Goal: Task Accomplishment & Management: Manage account settings

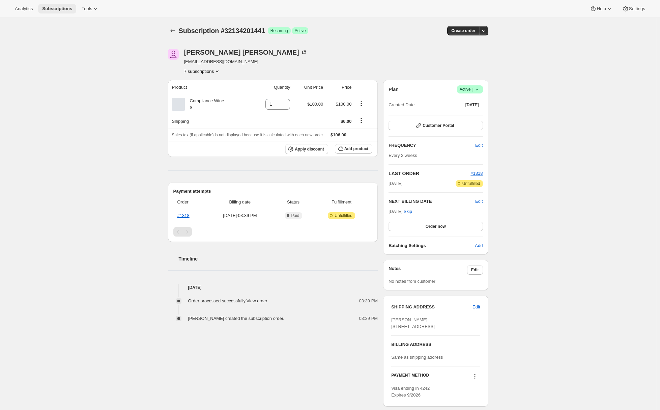
click at [66, 7] on span "Subscriptions" at bounding box center [57, 8] width 30 height 5
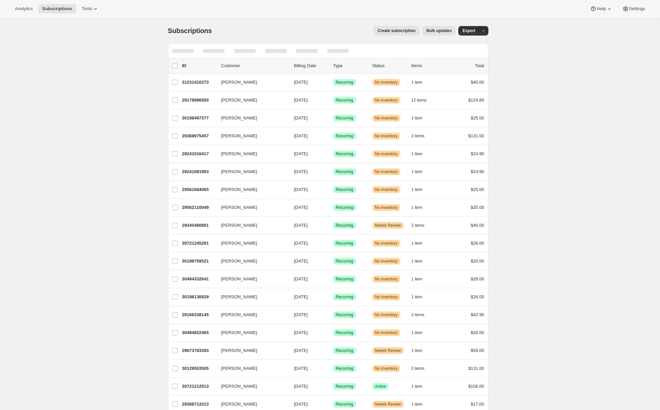
click at [400, 33] on span "Create subscription" at bounding box center [396, 30] width 38 height 5
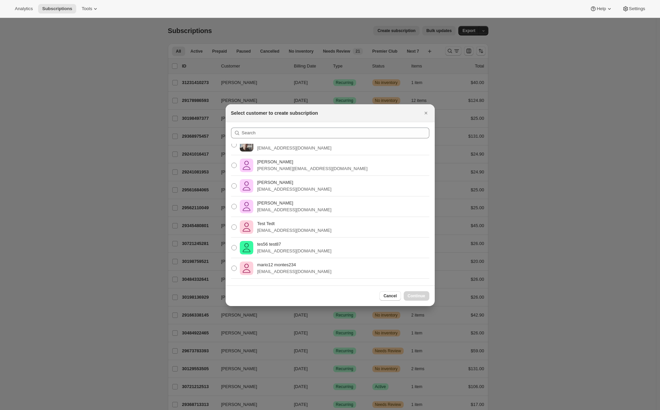
scroll to position [289, 0]
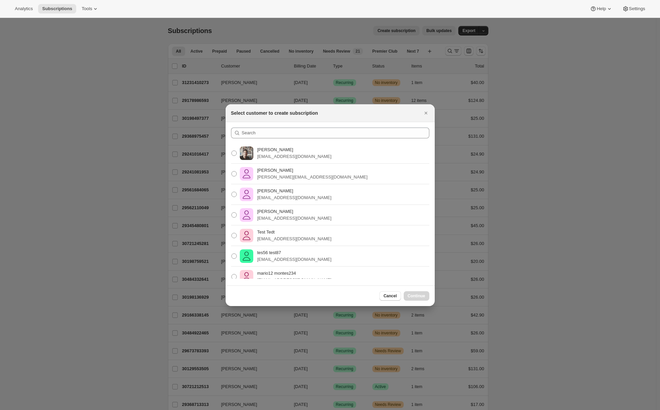
click at [323, 156] on div "Adrian Andrade info@splndr.com" at bounding box center [330, 153] width 209 height 21
drag, startPoint x: 236, startPoint y: 150, endPoint x: 238, endPoint y: 155, distance: 4.8
click at [236, 150] on span ":r2f:" at bounding box center [233, 152] width 5 height 5
click at [232, 150] on input "Adrian Andrade info@splndr.com" at bounding box center [231, 150] width 0 height 0
radio input "true"
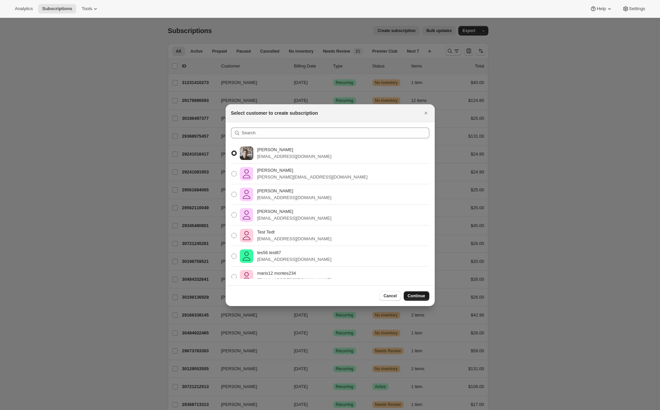
click at [412, 296] on span "Continue" at bounding box center [417, 295] width 18 height 5
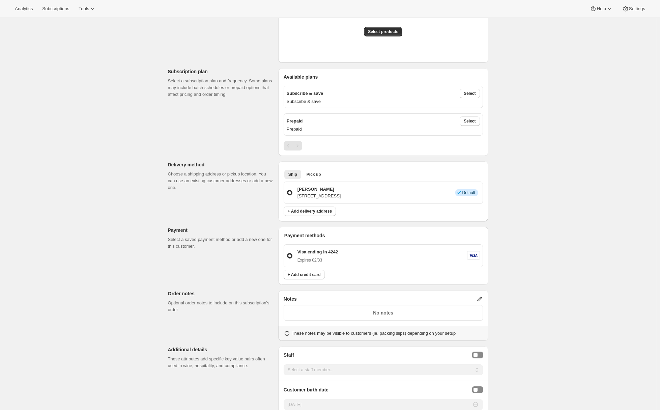
scroll to position [65, 0]
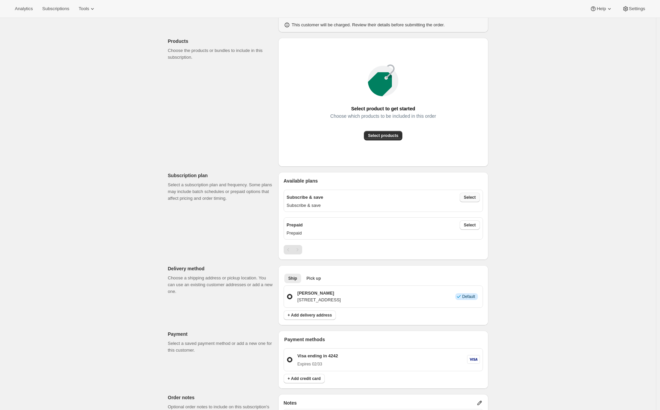
click at [475, 198] on span "Select" at bounding box center [470, 197] width 12 height 5
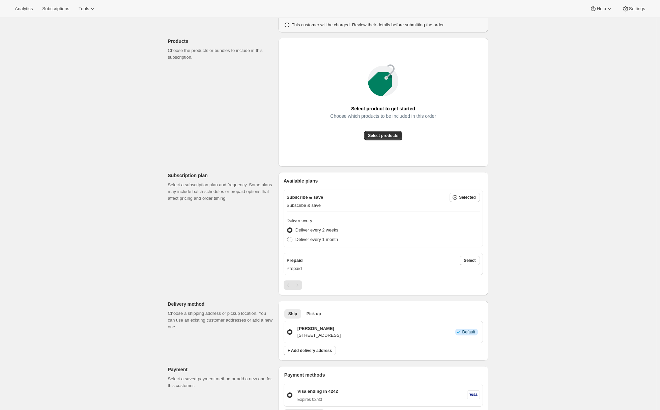
click at [474, 261] on span "Select" at bounding box center [470, 260] width 12 height 5
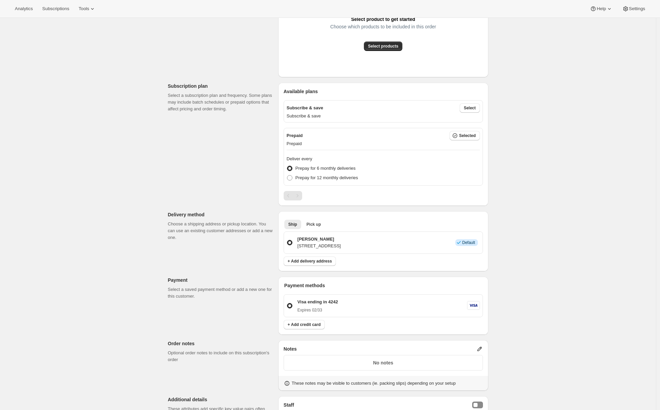
scroll to position [3, 0]
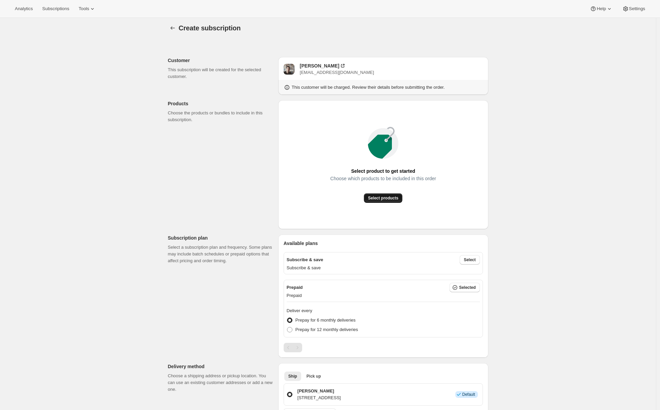
click at [386, 196] on span "Select products" at bounding box center [383, 197] width 30 height 5
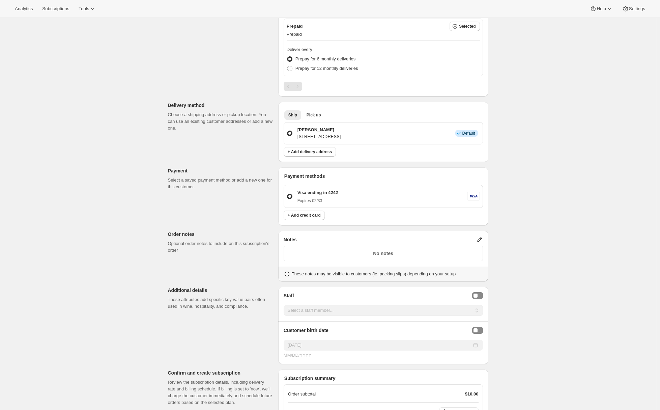
scroll to position [350, 0]
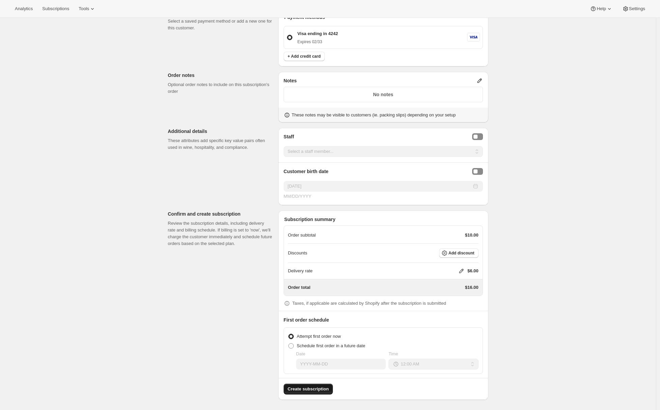
click at [323, 388] on span "Create subscription" at bounding box center [308, 389] width 41 height 7
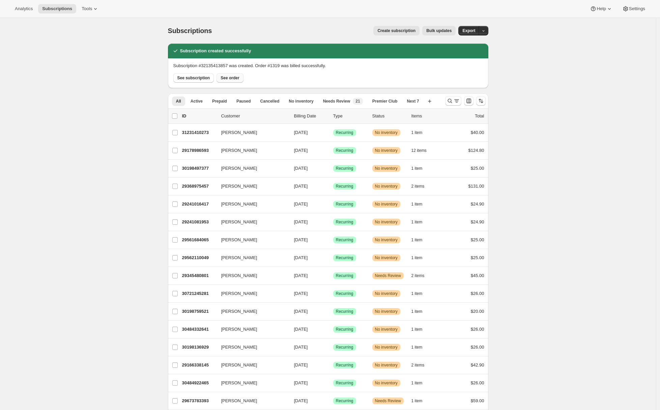
click at [231, 77] on span "See order" at bounding box center [230, 77] width 19 height 5
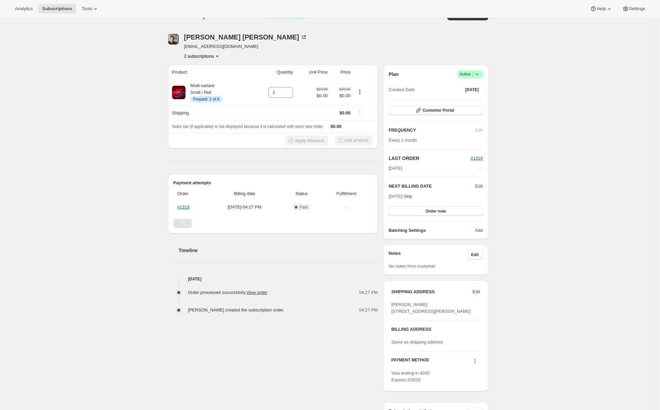
scroll to position [2, 0]
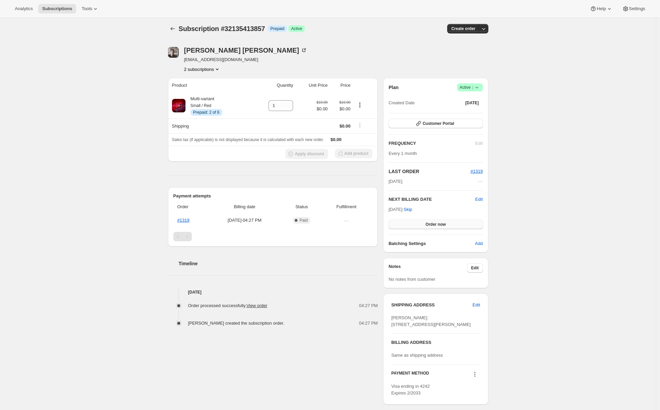
click at [442, 227] on button "Order now" at bounding box center [436, 224] width 94 height 9
click at [442, 227] on button "Click to confirm" at bounding box center [436, 224] width 94 height 9
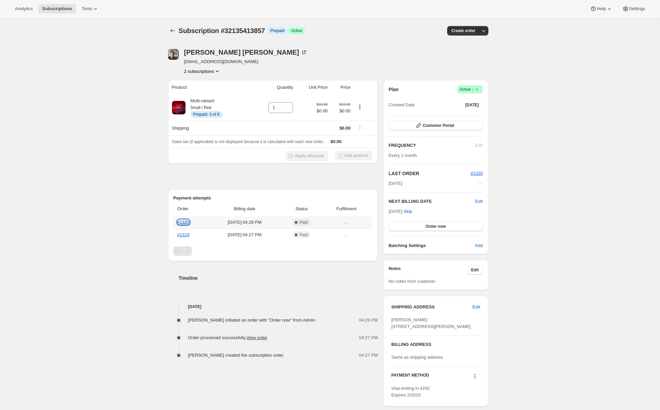
click at [187, 224] on link "#1320" at bounding box center [183, 222] width 12 height 5
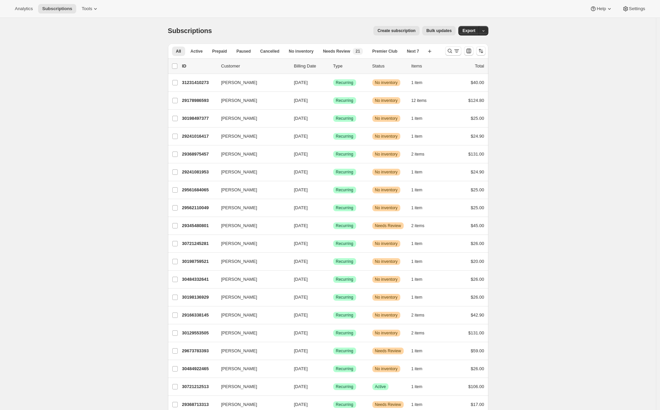
click at [399, 31] on span "Create subscription" at bounding box center [396, 30] width 38 height 5
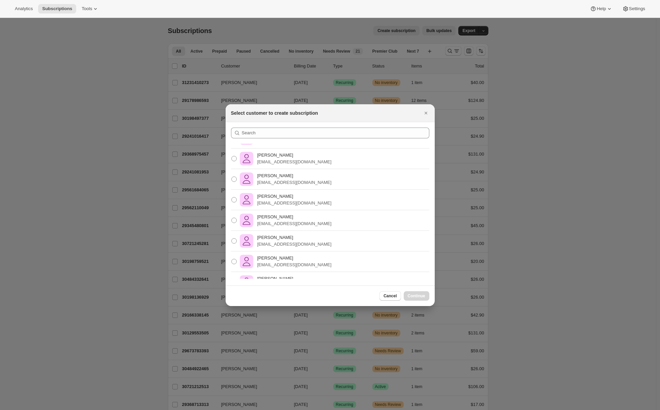
scroll to position [175, 0]
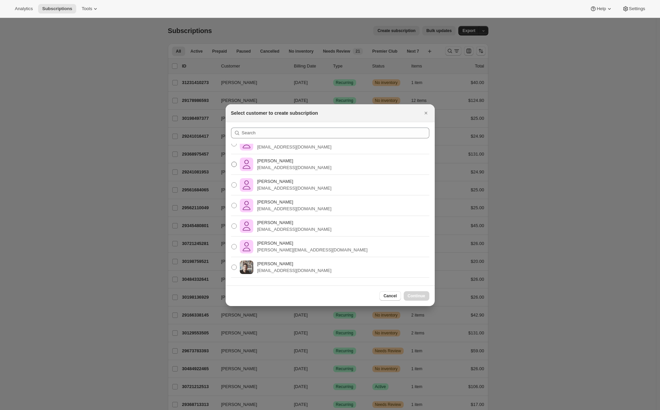
click at [315, 171] on label "Adrian Andrade awtomictester+8@gmail.com" at bounding box center [281, 164] width 101 height 16
click at [232, 162] on input "Adrian Andrade awtomictester+8@gmail.com" at bounding box center [231, 162] width 0 height 0
radio input "true"
click at [419, 298] on span "Continue" at bounding box center [417, 295] width 18 height 5
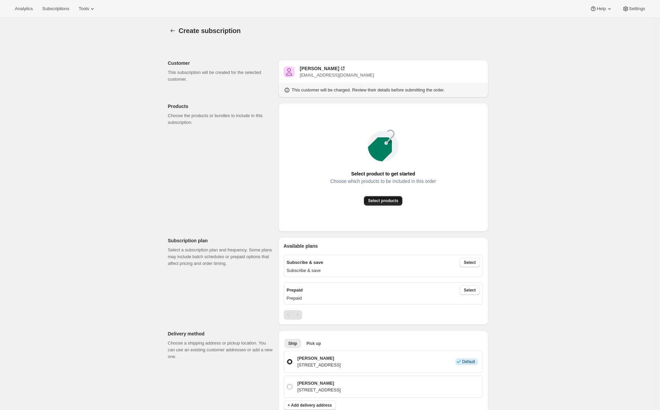
click at [383, 198] on span "Select products" at bounding box center [383, 200] width 30 height 5
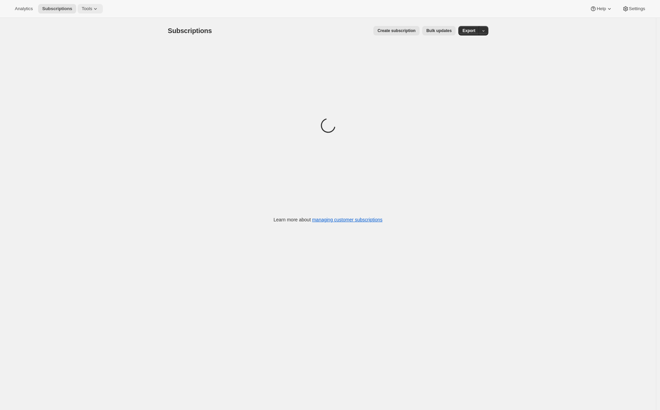
click at [90, 10] on span "Tools" at bounding box center [87, 8] width 10 height 5
click at [90, 24] on span "Subscription Plans" at bounding box center [82, 22] width 36 height 5
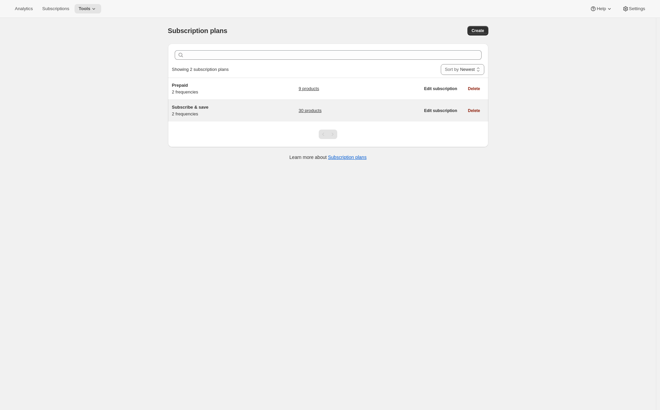
click at [221, 113] on div "Subscribe & save 2 frequencies" at bounding box center [214, 110] width 84 height 13
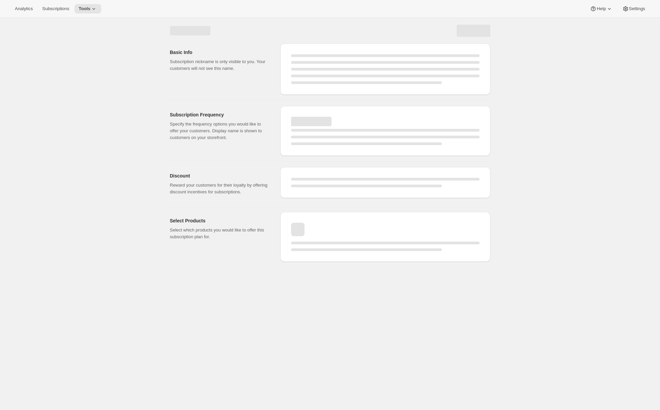
select select "WEEK"
select select "MONTH"
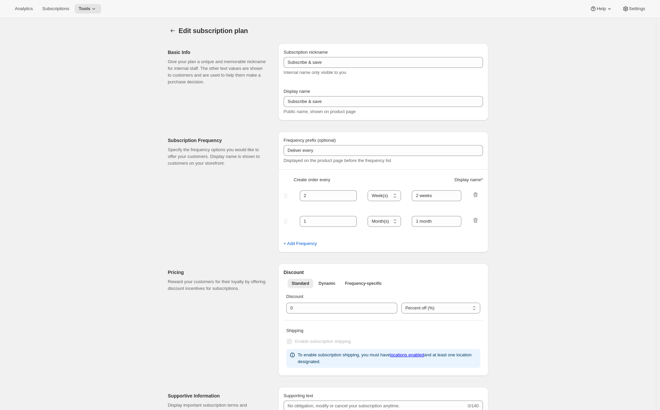
type input "20"
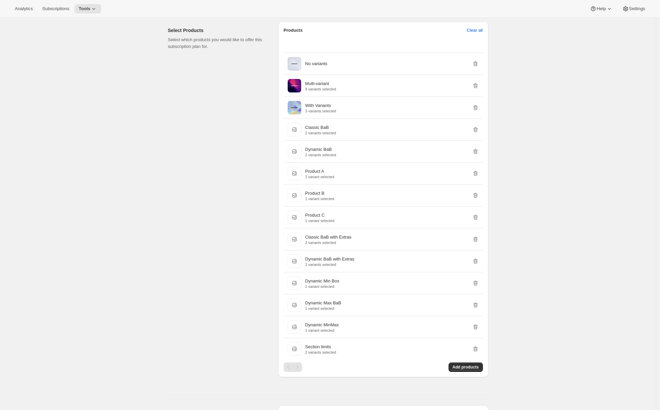
scroll to position [566, 0]
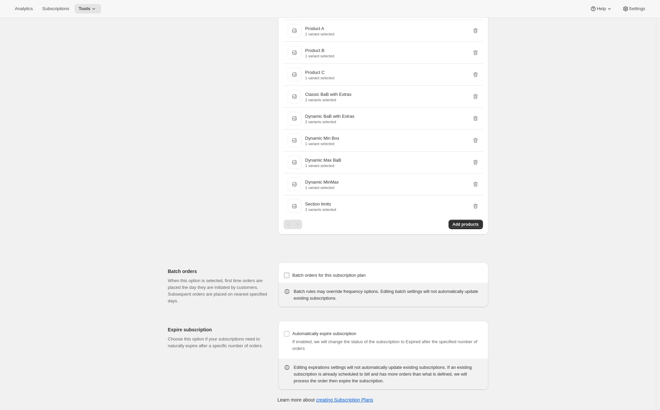
click at [302, 274] on span "Batch orders for this subscription plan" at bounding box center [329, 275] width 74 height 5
click at [289, 274] on input "Batch orders for this subscription plan" at bounding box center [286, 275] width 5 height 5
checkbox input "true"
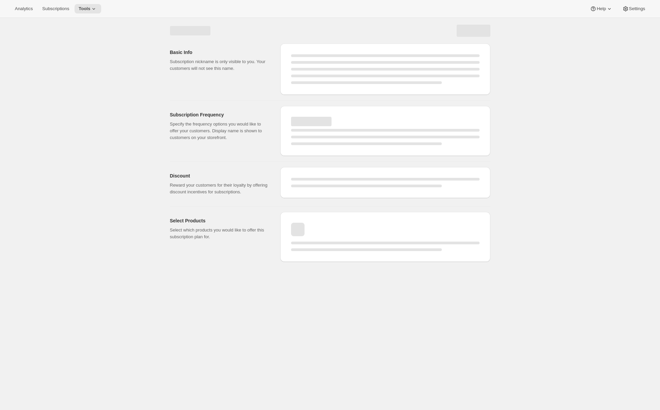
scroll to position [0, 0]
select select "WEEK"
select select "MONTH"
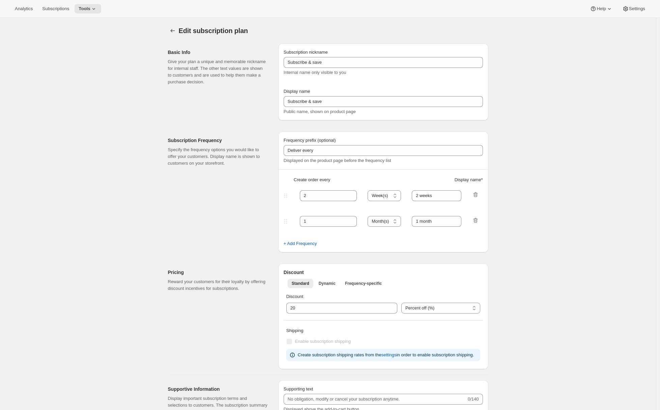
checkbox input "true"
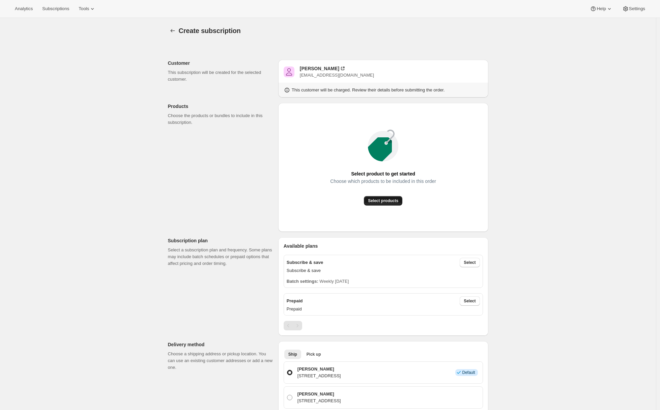
click at [383, 203] on span "Select products" at bounding box center [383, 200] width 30 height 5
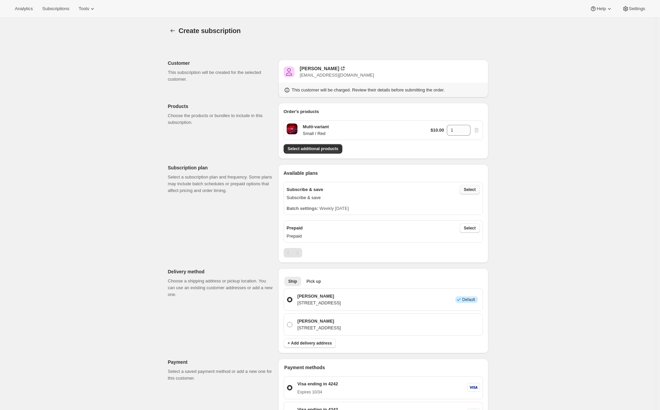
click at [464, 192] on button "Select" at bounding box center [470, 189] width 20 height 9
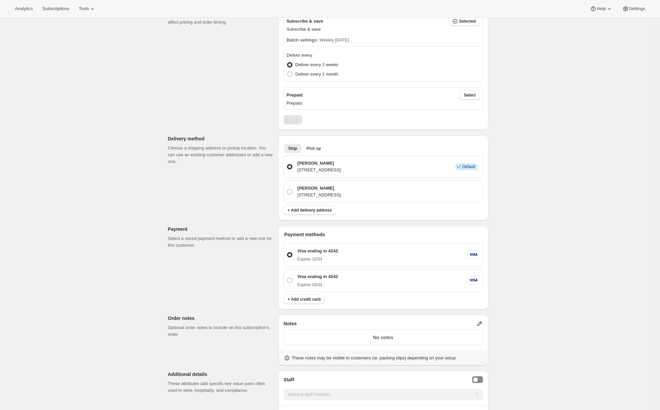
scroll to position [173, 0]
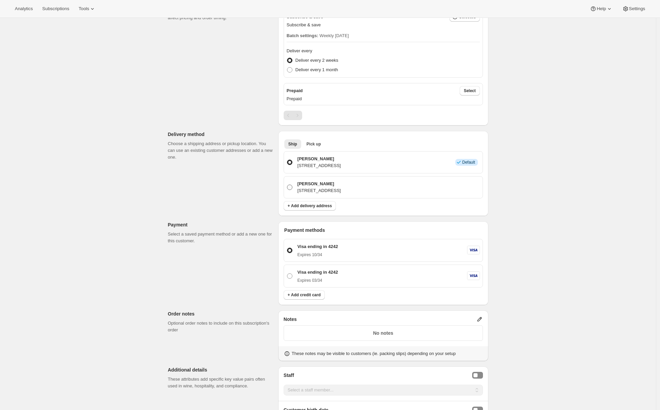
click at [340, 183] on p "[PERSON_NAME]" at bounding box center [320, 183] width 44 height 7
click at [287, 185] on input "Adrian Andrade 1030 Topsail Dr, Vallejo, CA, 94591, United States" at bounding box center [287, 185] width 0 height 0
radio input "true"
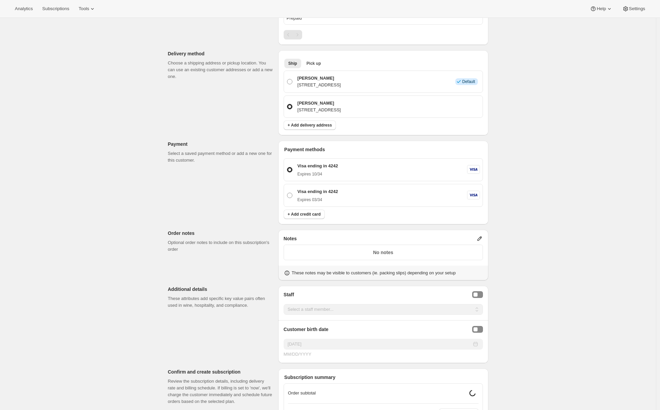
scroll to position [336, 0]
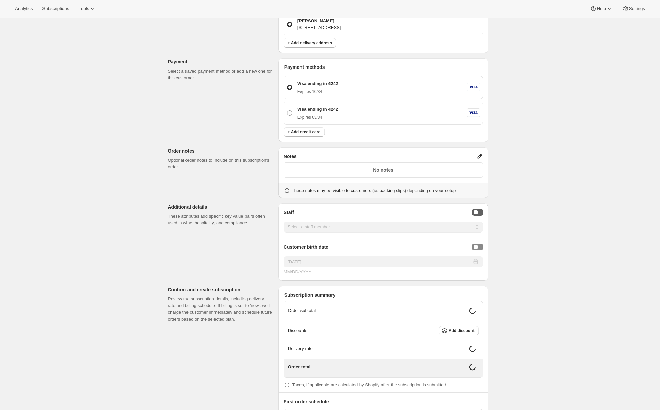
click at [480, 213] on button "Staff Selector" at bounding box center [477, 212] width 11 height 7
click at [482, 157] on icon at bounding box center [479, 156] width 7 height 7
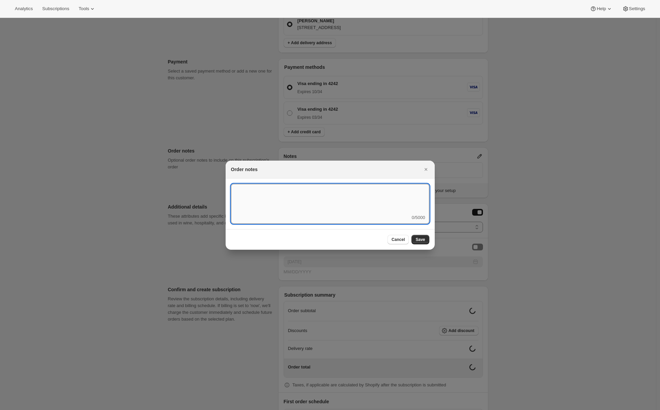
click at [315, 196] on textarea ":r5:" at bounding box center [330, 199] width 198 height 30
type textarea "these are notes"
click at [426, 238] on button "Save" at bounding box center [421, 239] width 18 height 9
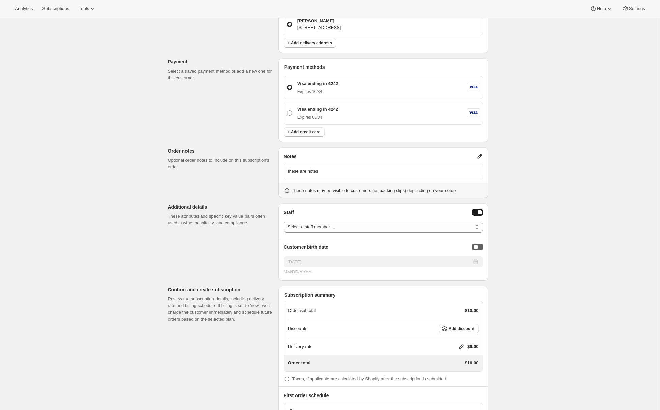
click at [483, 247] on button "Birthday Selector" at bounding box center [477, 247] width 11 height 7
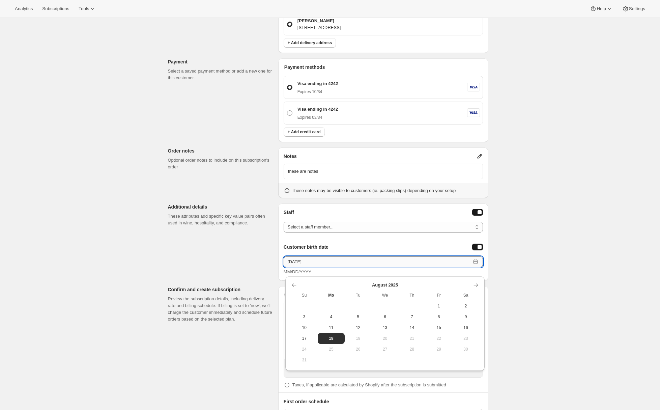
click at [295, 262] on input "[DATE]" at bounding box center [377, 261] width 187 height 11
click at [293, 261] on input "[DATE]" at bounding box center [377, 261] width 187 height 11
type input "10/27/2017"
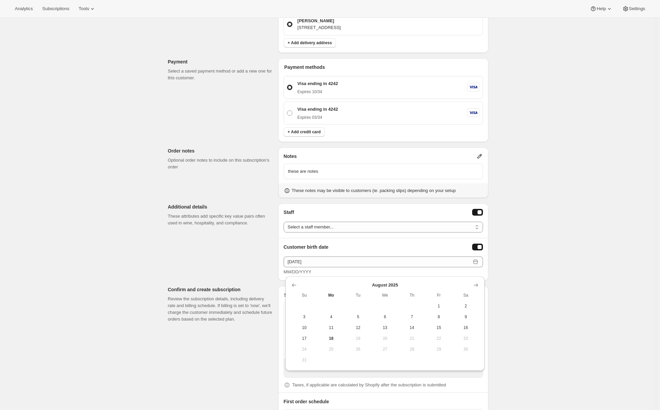
click at [247, 250] on div "Customer This subscription will be created for the selected customer. Adrian An…" at bounding box center [326, 95] width 326 height 774
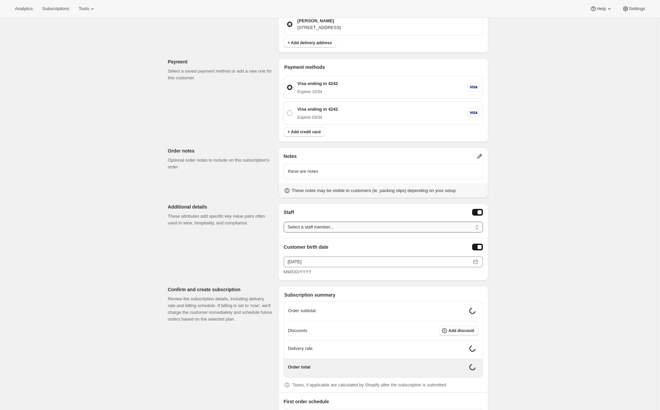
click at [325, 226] on select "Select a staff member... Kevin MyGuy Check Youself Adrian Andrade Adrian 2" at bounding box center [383, 227] width 199 height 11
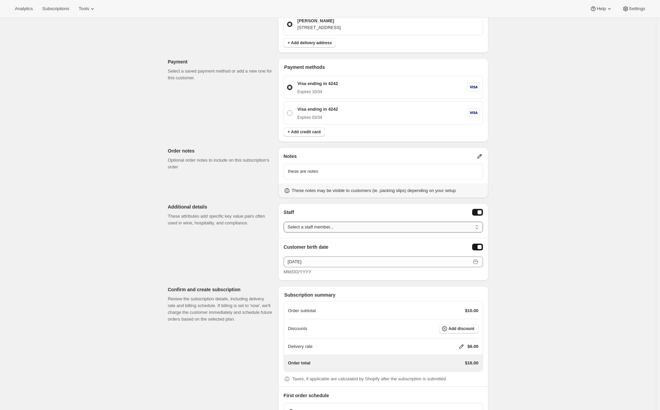
select select "awtomictester+kevin@gmail.com"
click at [285, 222] on select "Select a staff member... Kevin MyGuy Check Youself Adrian Andrade Adrian 2" at bounding box center [383, 227] width 199 height 11
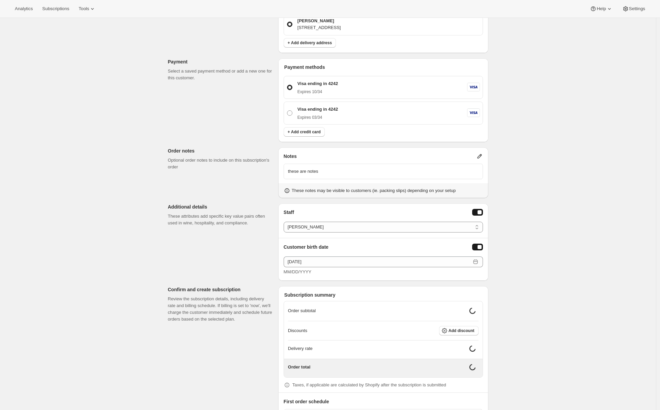
click at [205, 269] on div "Customer This subscription will be created for the selected customer. Adrian An…" at bounding box center [326, 95] width 326 height 774
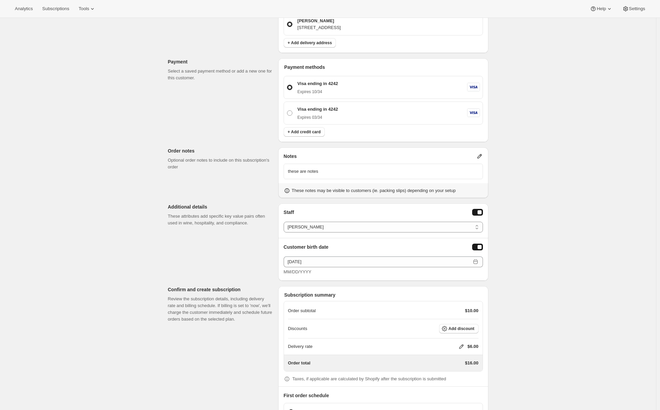
scroll to position [411, 0]
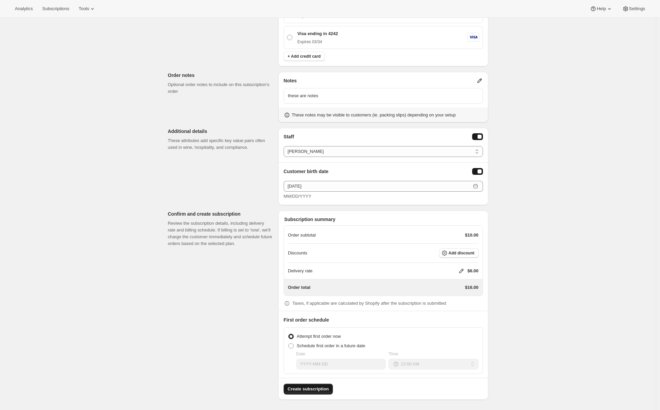
click at [298, 390] on span "Create subscription" at bounding box center [308, 389] width 41 height 7
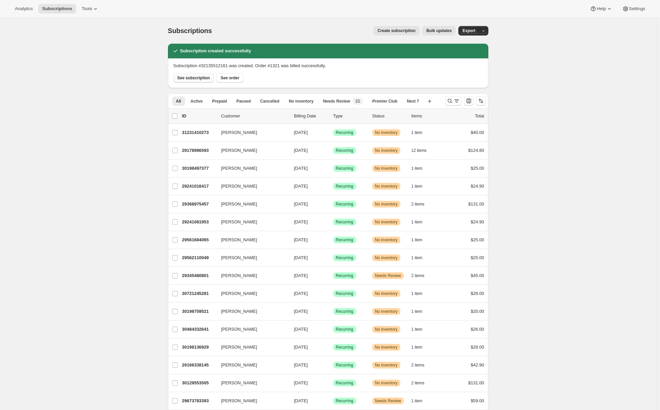
click at [186, 81] on button "See subscription" at bounding box center [193, 77] width 41 height 9
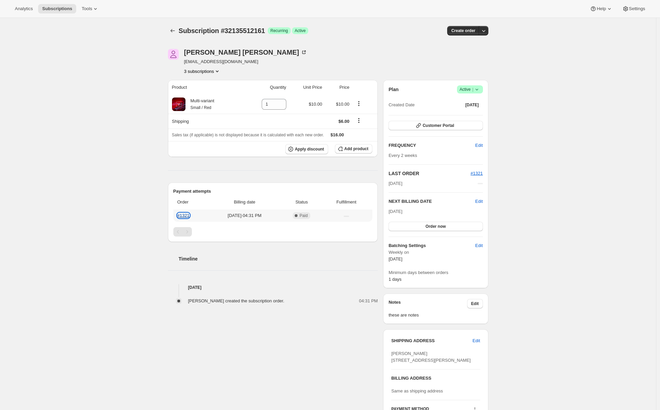
click at [182, 215] on link "#1321" at bounding box center [183, 215] width 12 height 5
click at [173, 31] on icon "Subscriptions" at bounding box center [172, 30] width 4 height 3
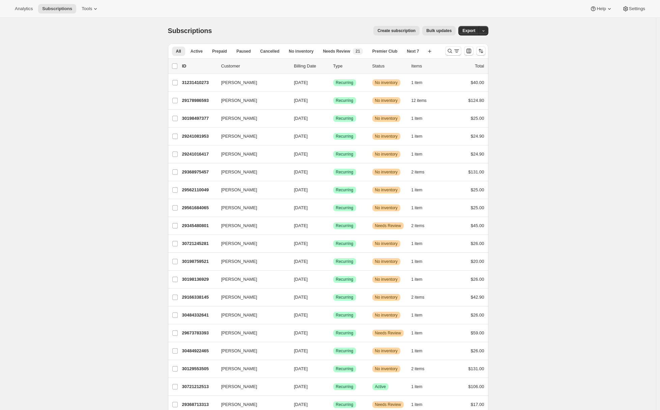
click at [400, 32] on span "Create subscription" at bounding box center [396, 30] width 38 height 5
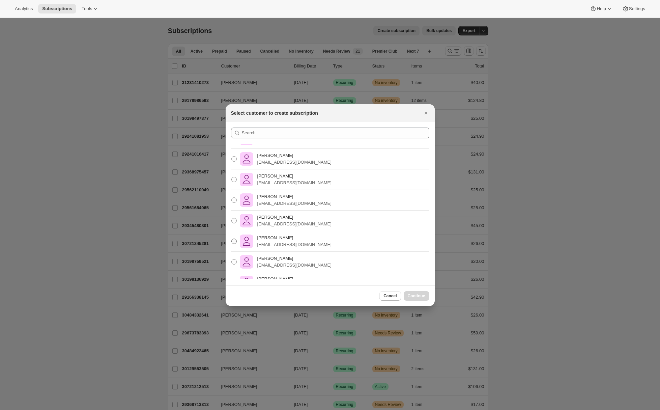
scroll to position [289, 0]
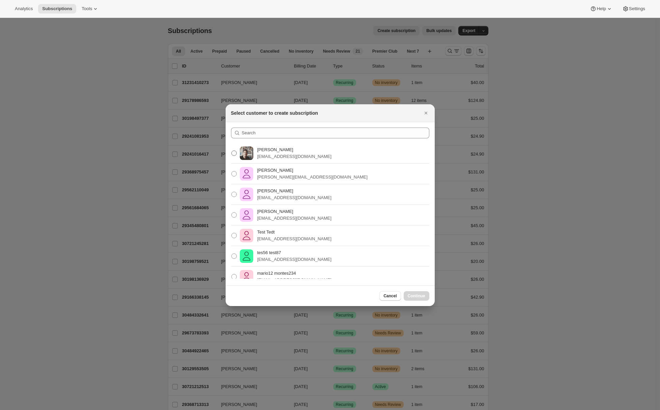
click at [278, 152] on p "Adrian Andrade" at bounding box center [294, 149] width 74 height 7
click at [232, 151] on input "Adrian Andrade info@splndr.com" at bounding box center [231, 150] width 0 height 0
radio input "true"
click at [416, 295] on span "Continue" at bounding box center [417, 295] width 18 height 5
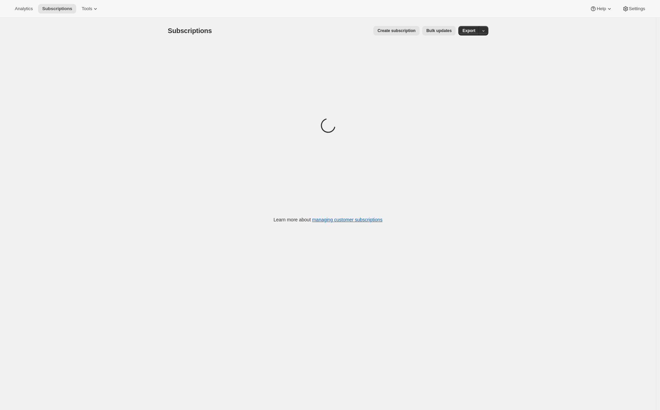
click at [409, 30] on span "Create subscription" at bounding box center [396, 30] width 38 height 5
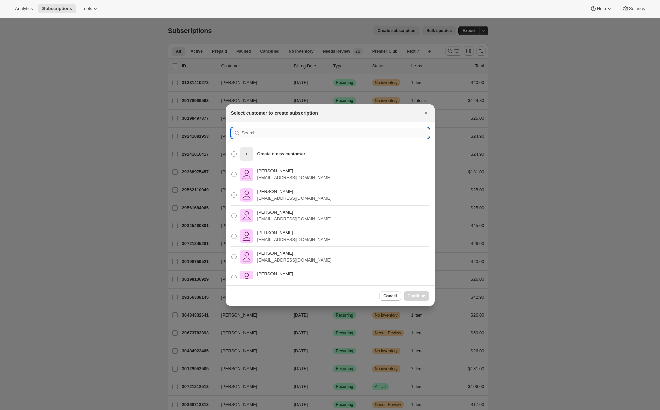
click at [316, 133] on input ":rqg:" at bounding box center [336, 133] width 188 height 11
click at [299, 150] on p "Create a new customer" at bounding box center [281, 153] width 48 height 7
click at [232, 151] on input "Create a new customer" at bounding box center [231, 151] width 0 height 0
radio input "true"
click at [416, 292] on button "Continue" at bounding box center [417, 295] width 26 height 9
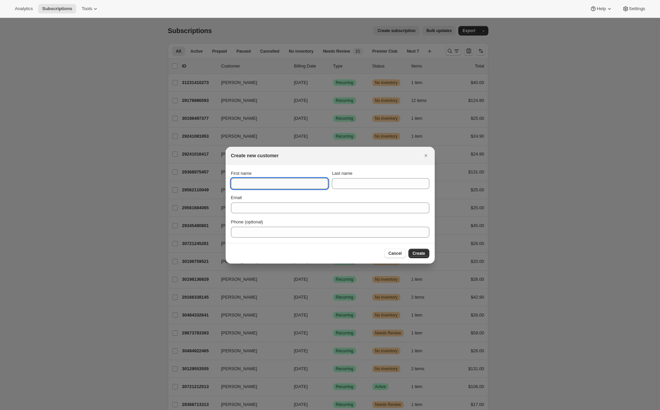
click at [289, 185] on input "First name" at bounding box center [279, 183] width 97 height 11
type input "[PERSON_NAME]"
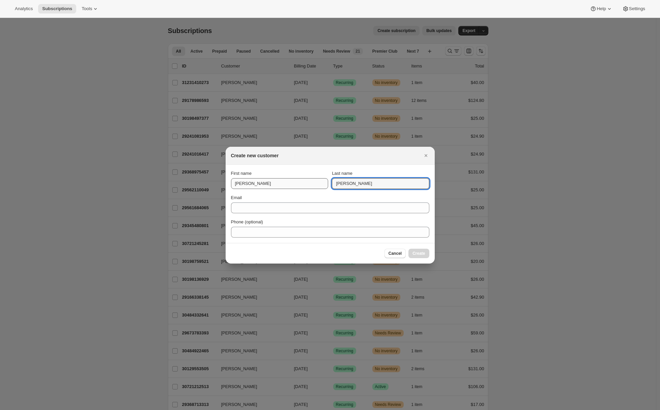
type input "[PERSON_NAME]"
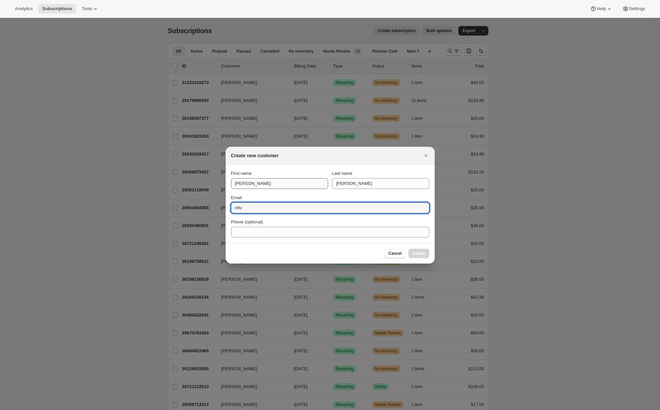
type input "info@splndr.com"
click at [424, 251] on span "Create" at bounding box center [419, 253] width 12 height 5
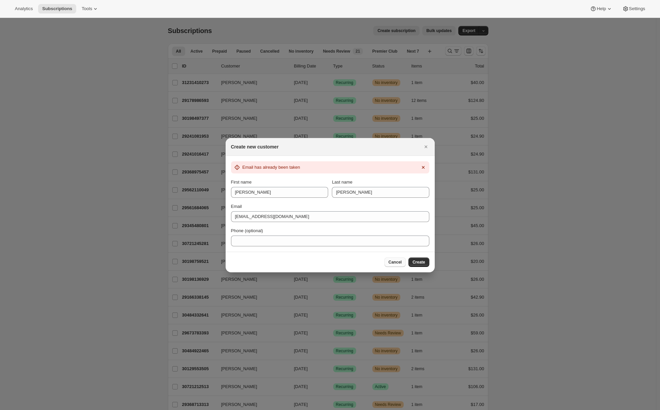
click at [397, 260] on span "Cancel" at bounding box center [395, 261] width 13 height 5
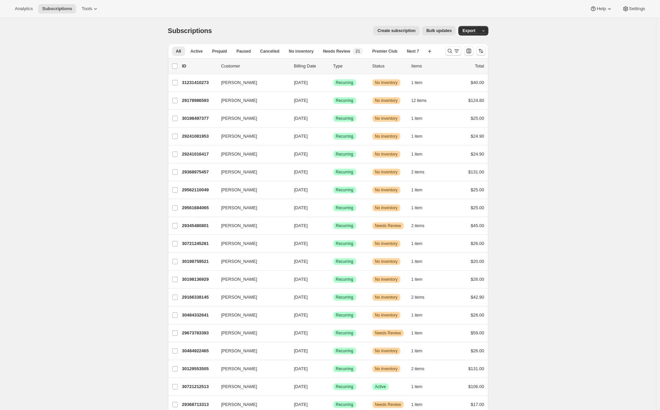
click at [406, 36] on div "Subscriptions. This page is ready Subscriptions Create subscription Bulk update…" at bounding box center [328, 31] width 320 height 26
click at [406, 31] on span "Create subscription" at bounding box center [396, 30] width 38 height 5
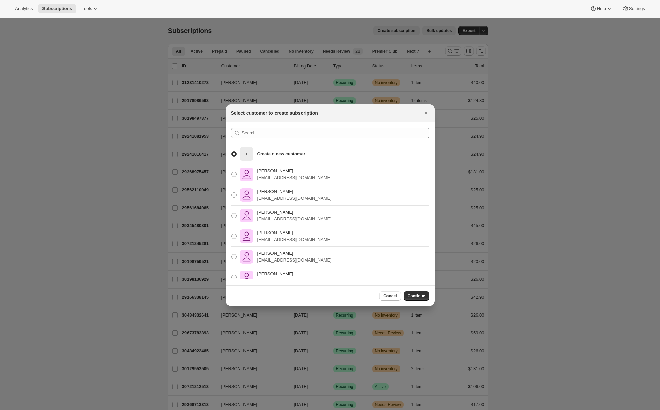
click at [321, 178] on div "Adrian Andrade awtomictester+1@gmail.com" at bounding box center [330, 174] width 209 height 21
click at [239, 175] on label "Adrian Andrade awtomictester+1@gmail.com" at bounding box center [281, 174] width 101 height 16
click at [232, 172] on input "Adrian Andrade awtomictester+1@gmail.com" at bounding box center [231, 172] width 0 height 0
radio input "true"
radio input "false"
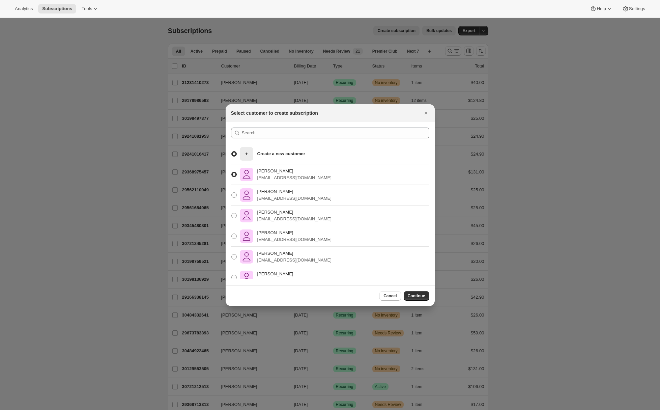
radio input "true"
click at [421, 296] on span "Continue" at bounding box center [417, 295] width 18 height 5
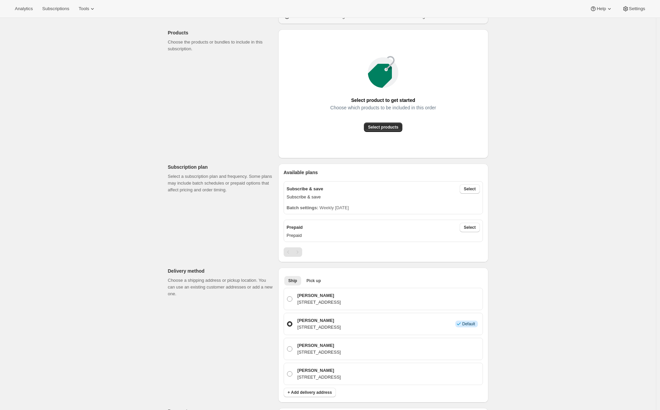
scroll to position [108, 0]
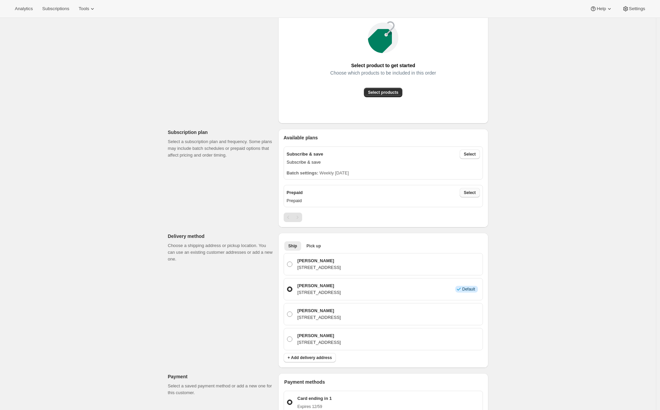
click at [473, 191] on span "Select" at bounding box center [470, 192] width 12 height 5
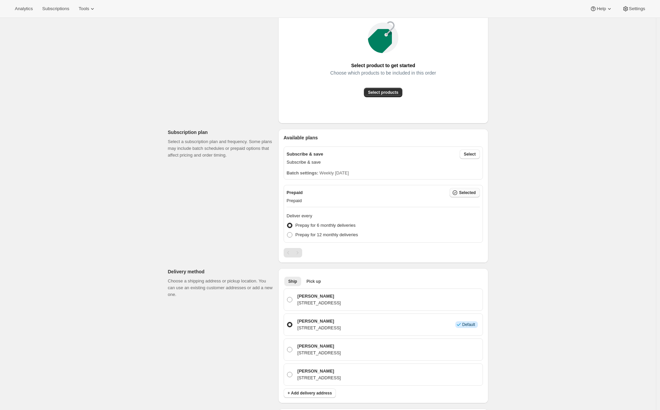
click at [452, 194] on button "Selected" at bounding box center [465, 192] width 30 height 9
click at [318, 236] on span "Prepay for 12 monthly deliveries" at bounding box center [327, 234] width 63 height 5
click at [287, 232] on input "Prepay for 12 monthly deliveries" at bounding box center [287, 232] width 0 height 0
radio input "true"
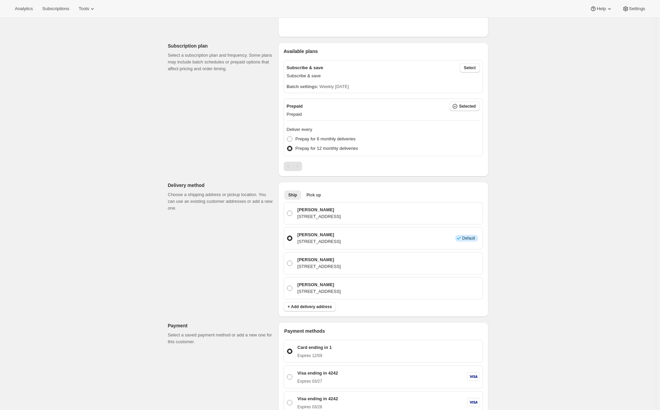
scroll to position [21, 0]
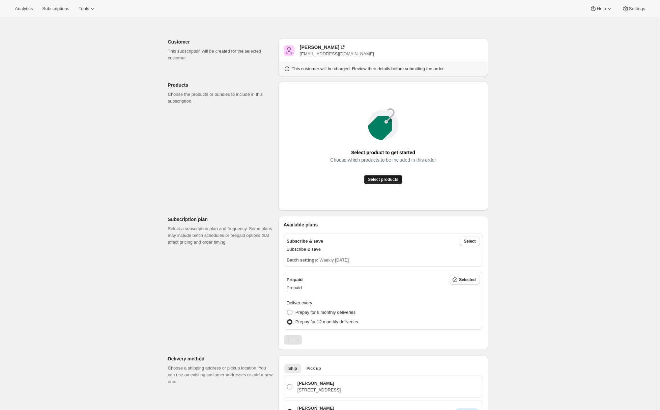
click at [368, 182] on button "Select products" at bounding box center [383, 179] width 38 height 9
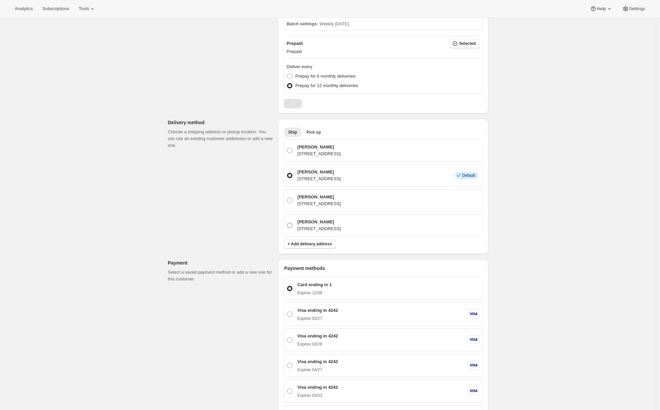
scroll to position [185, 0]
click at [345, 308] on div "Visa ending in 4242 Expires 03/27" at bounding box center [388, 314] width 185 height 14
click at [287, 311] on input "Visa ending in 4242 Expires 03/27" at bounding box center [287, 311] width 0 height 0
radio input "true"
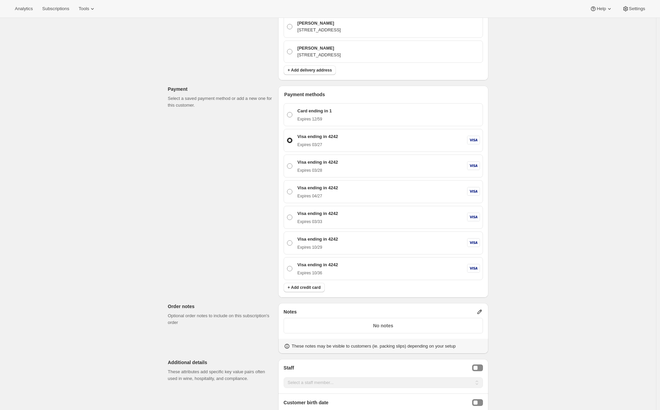
scroll to position [509, 0]
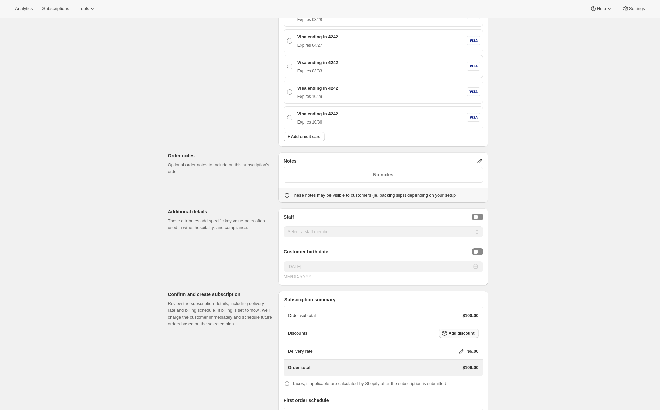
click at [453, 335] on span "Add discount" at bounding box center [462, 333] width 26 height 5
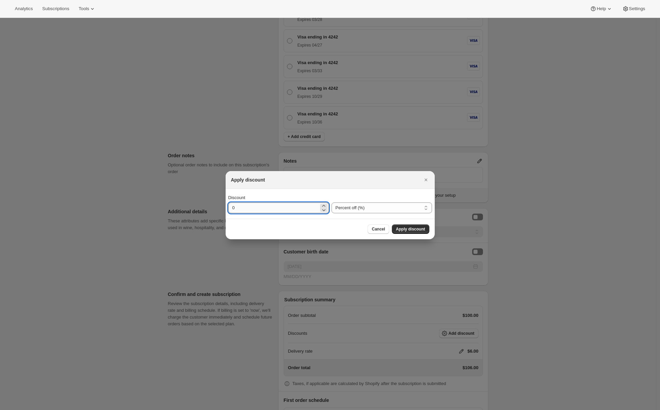
click at [232, 206] on input "0" at bounding box center [273, 207] width 90 height 11
type input "20"
click at [406, 229] on span "Apply discount" at bounding box center [410, 228] width 29 height 5
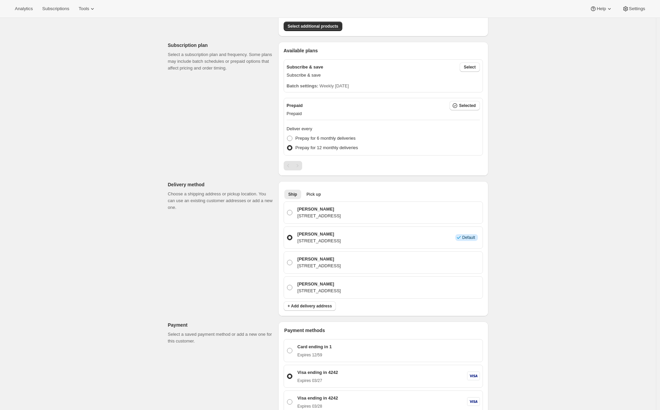
scroll to position [0, 0]
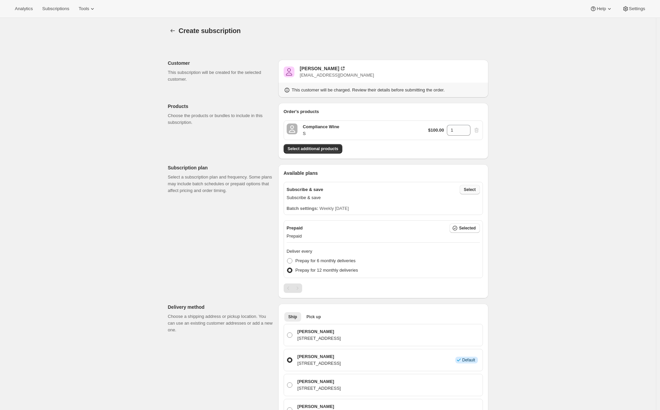
click at [470, 190] on span "Select" at bounding box center [470, 189] width 12 height 5
click at [308, 245] on span "Deliver every 1 month" at bounding box center [317, 242] width 43 height 7
click at [287, 240] on input "Deliver every 1 month" at bounding box center [287, 240] width 0 height 0
radio input "true"
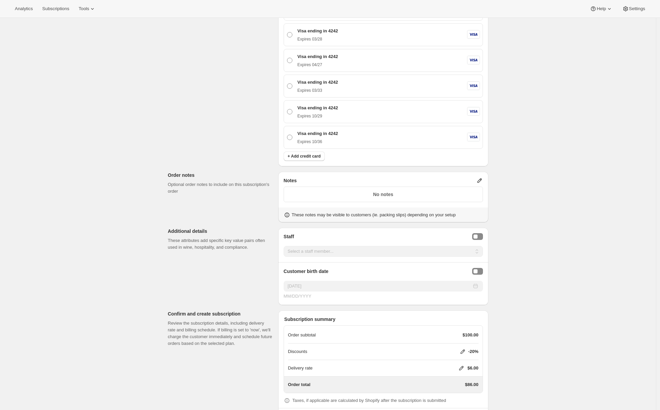
scroll to position [587, 0]
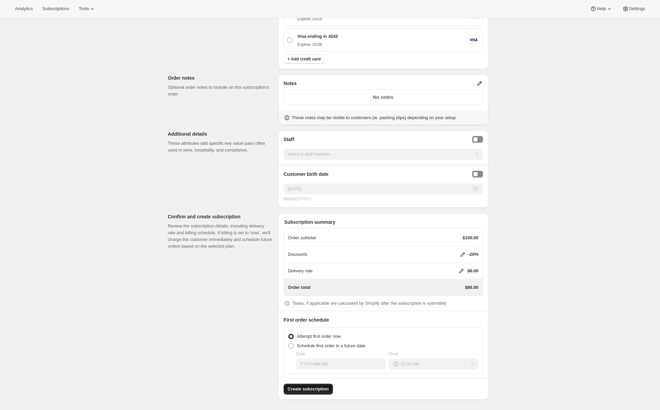
click at [304, 388] on span "Create subscription" at bounding box center [308, 389] width 41 height 7
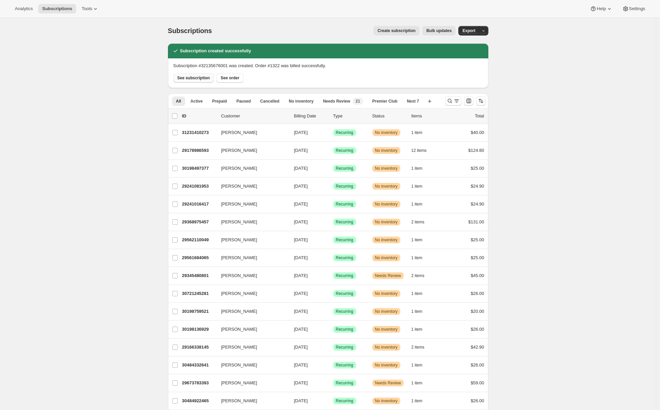
click at [186, 79] on span "See subscription" at bounding box center [193, 77] width 33 height 5
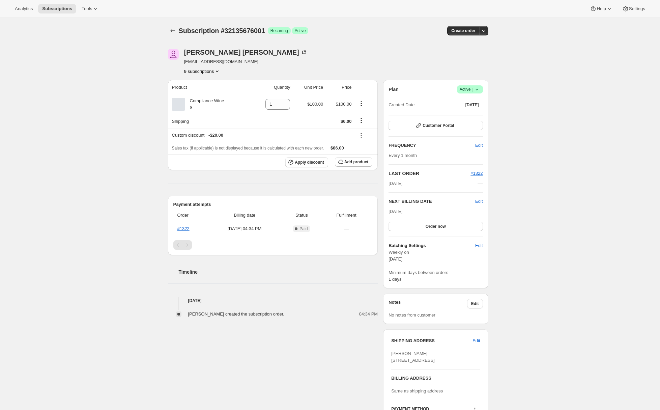
click at [121, 145] on div "Subscription #32135676001. This page is ready Subscription #32135676001 Success…" at bounding box center [328, 260] width 656 height 484
click at [173, 30] on icon "Subscriptions" at bounding box center [172, 30] width 7 height 7
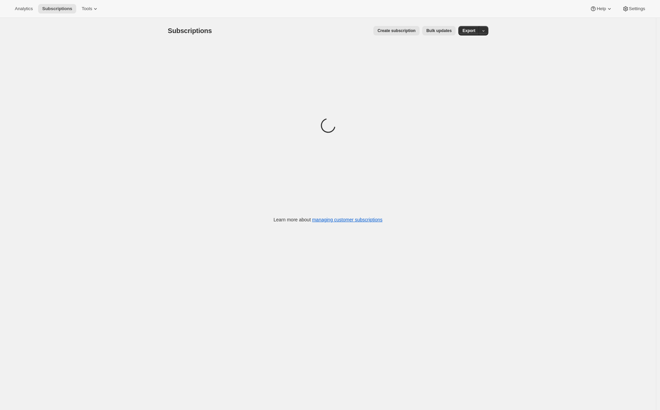
click at [387, 30] on span "Create subscription" at bounding box center [396, 30] width 38 height 5
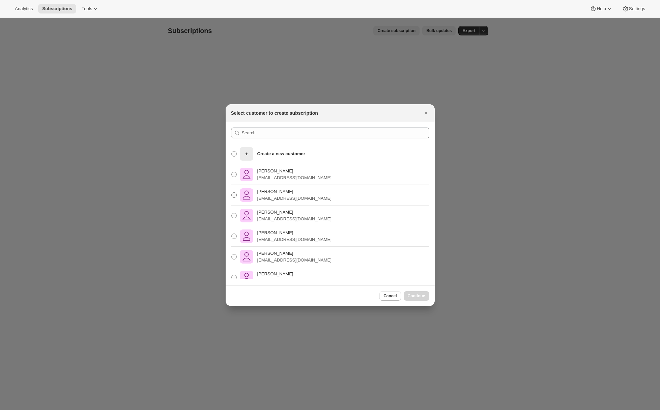
click at [276, 196] on p "awtomictester+2@gmail.com" at bounding box center [294, 198] width 74 height 7
click at [232, 193] on input "Adrian Andrade awtomictester+2@gmail.com" at bounding box center [231, 192] width 0 height 0
radio input "true"
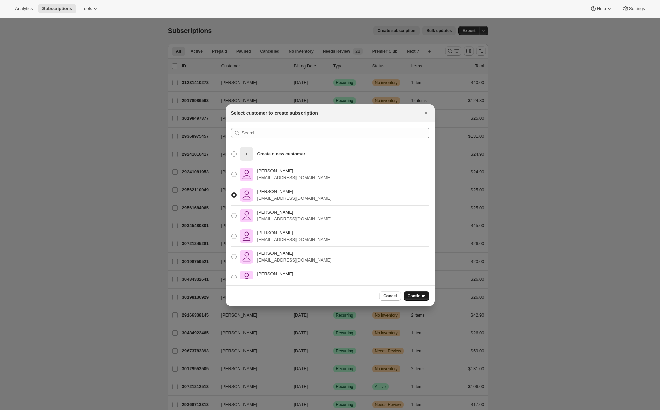
click at [416, 292] on button "Continue" at bounding box center [417, 295] width 26 height 9
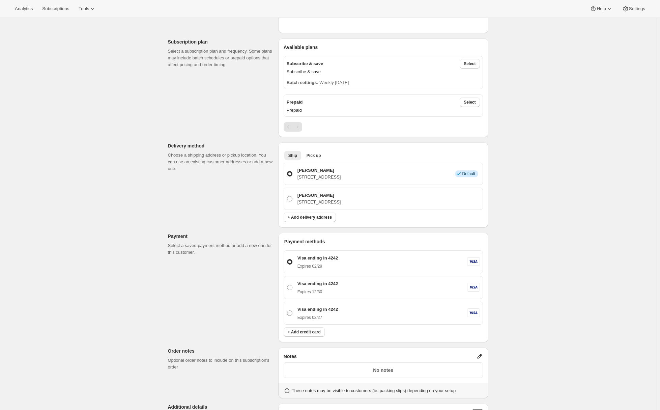
scroll to position [233, 0]
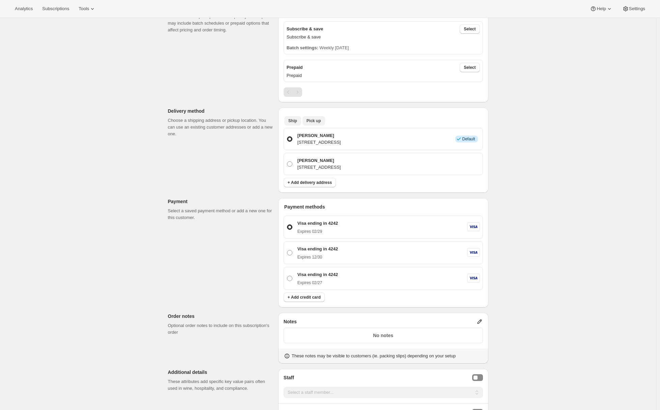
click at [314, 122] on span "Pick up" at bounding box center [314, 120] width 15 height 5
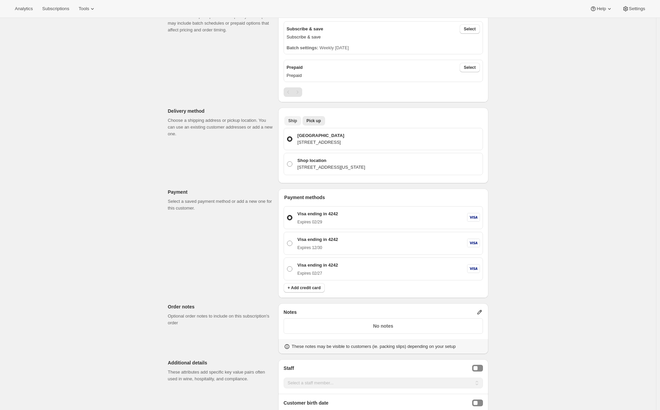
click at [289, 122] on button "Ship" at bounding box center [292, 120] width 17 height 9
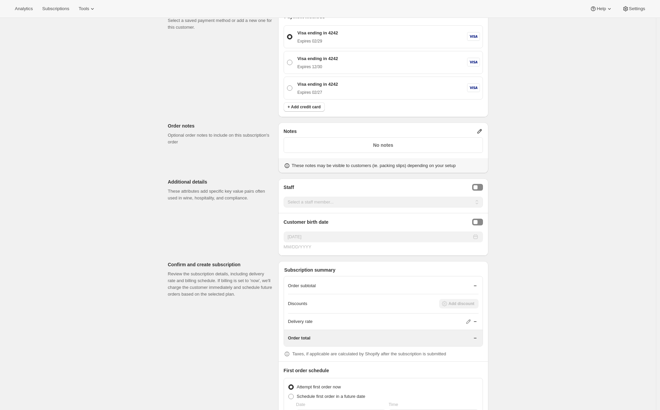
scroll to position [458, 0]
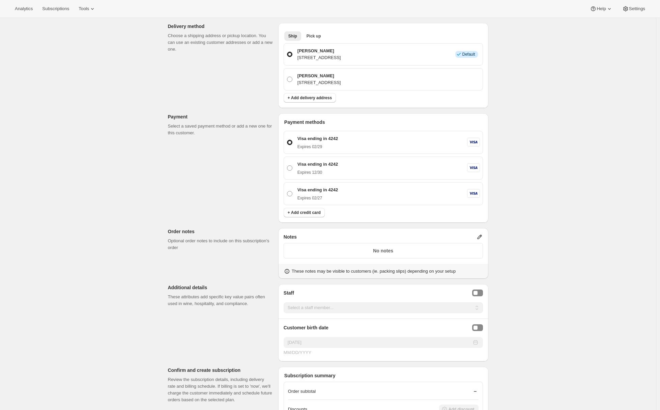
scroll to position [474, 0]
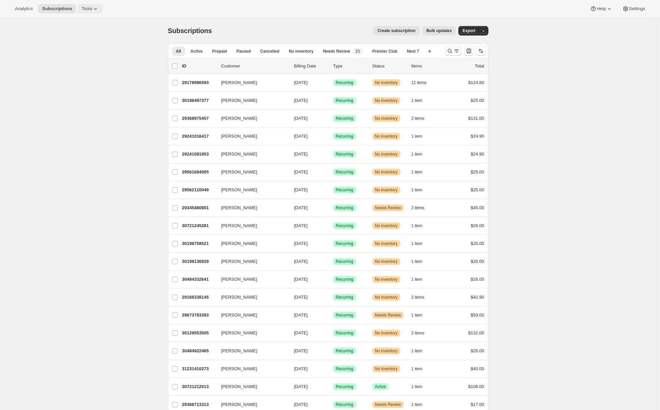
click at [97, 8] on icon at bounding box center [95, 9] width 3 height 2
click at [80, 91] on div "Memberships Info Beta" at bounding box center [94, 91] width 60 height 7
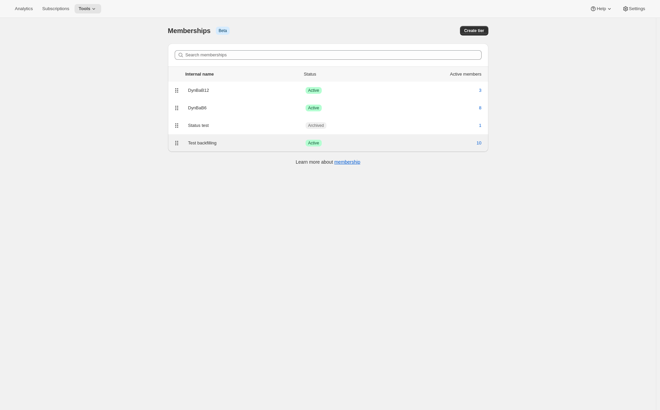
click at [384, 141] on div "Success Active" at bounding box center [350, 143] width 88 height 7
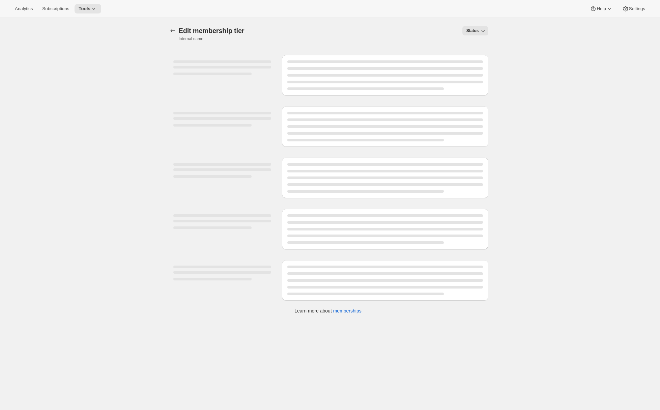
select select "variants"
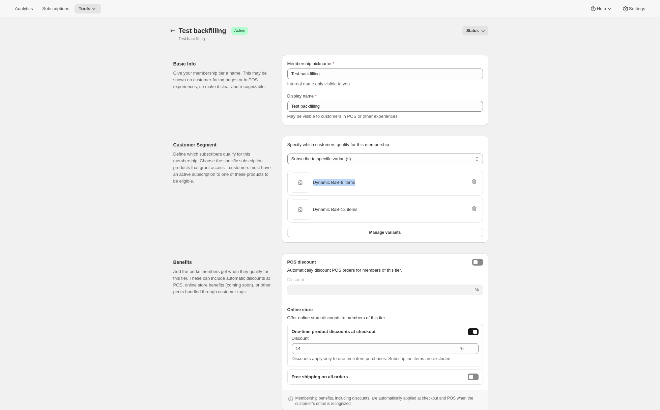
drag, startPoint x: 364, startPoint y: 183, endPoint x: 314, endPoint y: 182, distance: 49.3
click at [314, 182] on div "6 items Dynamic BaB - 6 items" at bounding box center [385, 182] width 190 height 20
copy span "Dynamic BaB - 6 items"
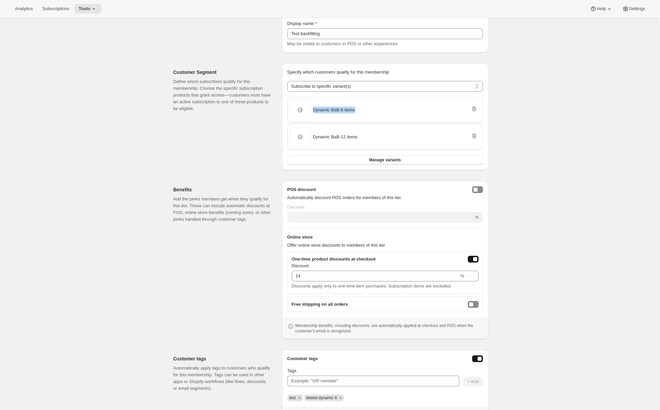
scroll to position [107, 0]
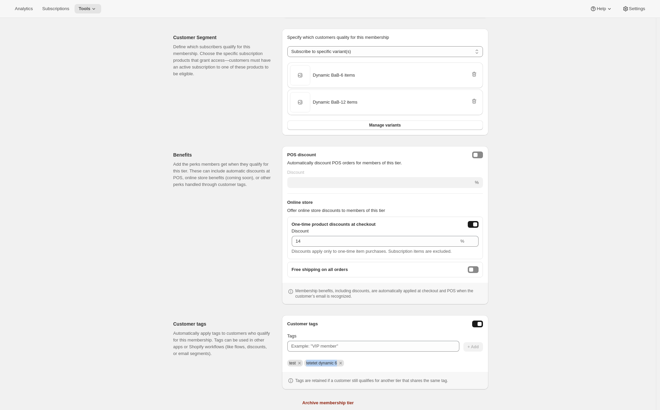
drag, startPoint x: 343, startPoint y: 363, endPoint x: 309, endPoint y: 362, distance: 34.1
click at [309, 362] on span "tetetet dynamic 6" at bounding box center [324, 363] width 40 height 7
copy div "tetetet dynamic 6"
click at [90, 7] on span "Tools" at bounding box center [85, 8] width 12 height 5
click at [76, 92] on div "Memberships Info Beta" at bounding box center [94, 91] width 60 height 7
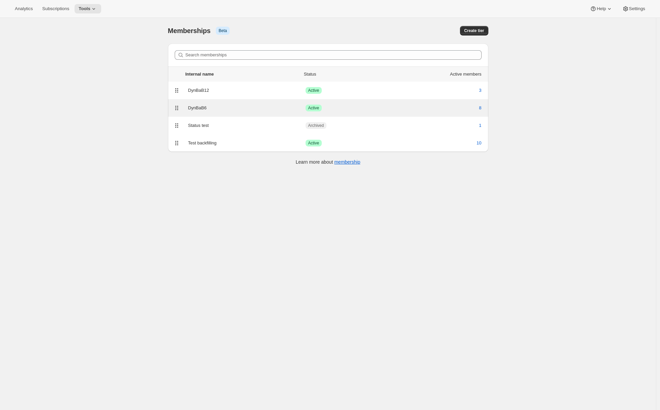
click at [199, 108] on div "DynBaB6" at bounding box center [246, 108] width 117 height 7
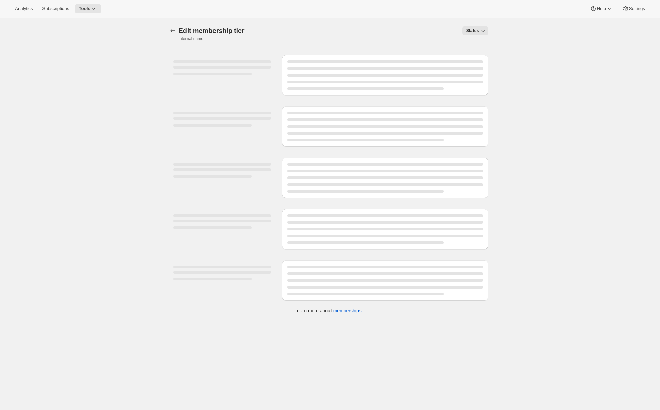
select select "variants"
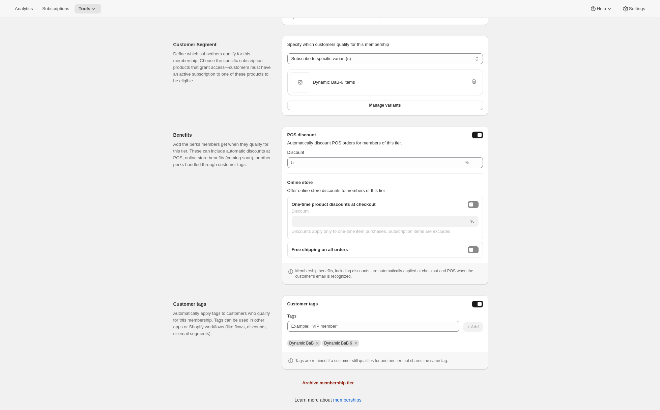
scroll to position [96, 0]
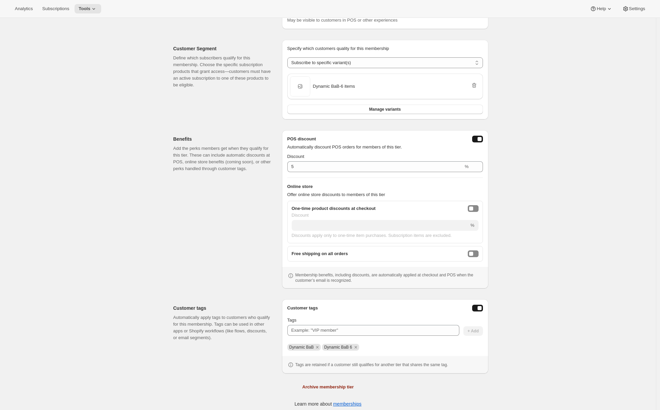
click at [474, 138] on button "posDiscountEnabled" at bounding box center [477, 139] width 11 height 7
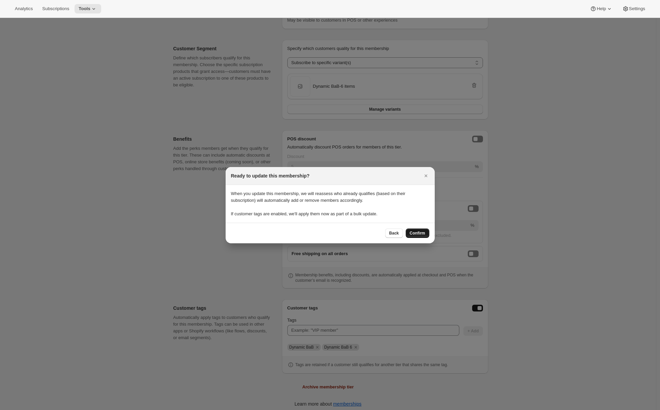
click at [422, 234] on span "Confirm" at bounding box center [418, 232] width 16 height 5
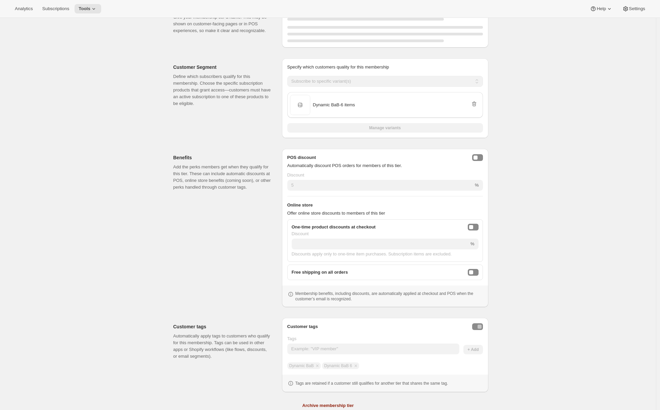
scroll to position [0, 0]
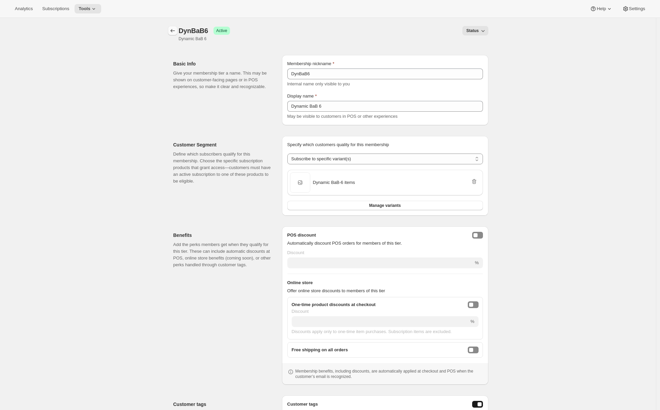
click at [174, 32] on icon "Memberships" at bounding box center [172, 30] width 7 height 7
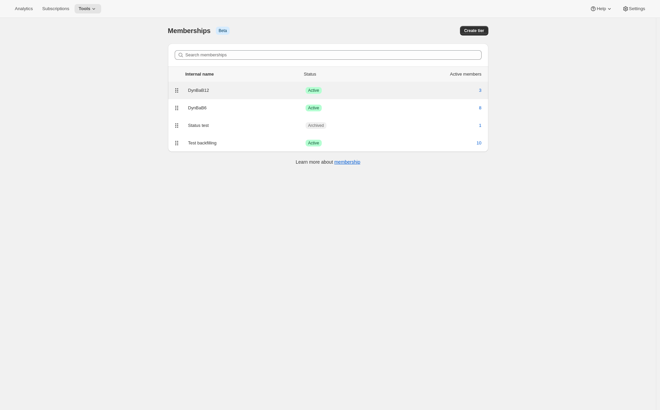
click at [246, 93] on div "DynBaB12" at bounding box center [246, 90] width 117 height 7
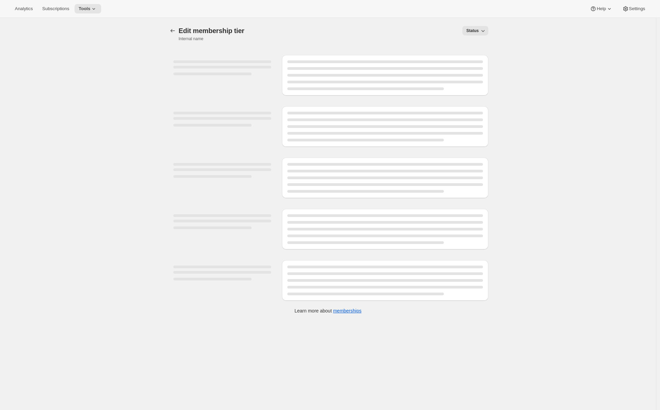
select select "variants"
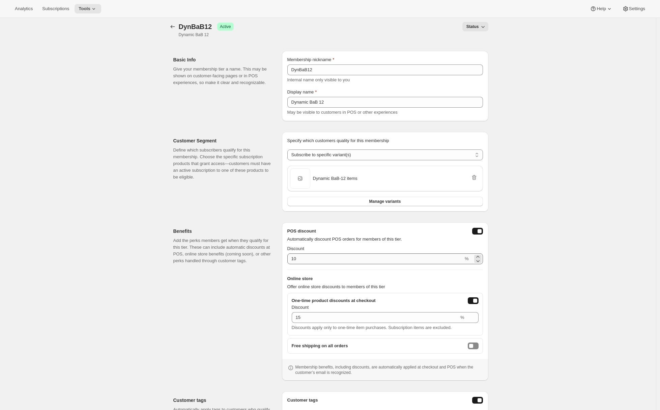
scroll to position [100, 0]
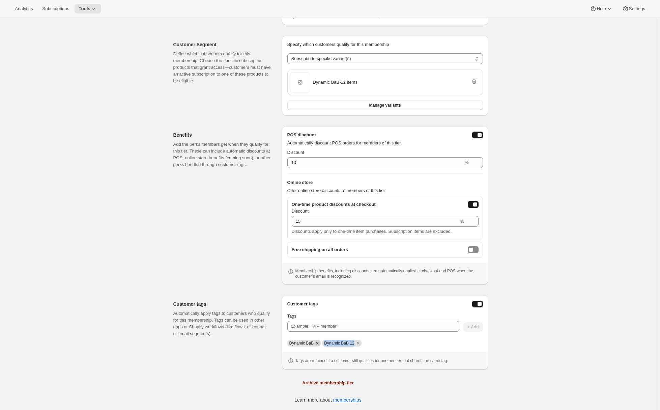
drag, startPoint x: 357, startPoint y: 343, endPoint x: 323, endPoint y: 344, distance: 34.8
click at [323, 344] on div "Dynamic BaB Dynamic BaB 12" at bounding box center [385, 343] width 196 height 7
copy span "Dynamic BaB 12"
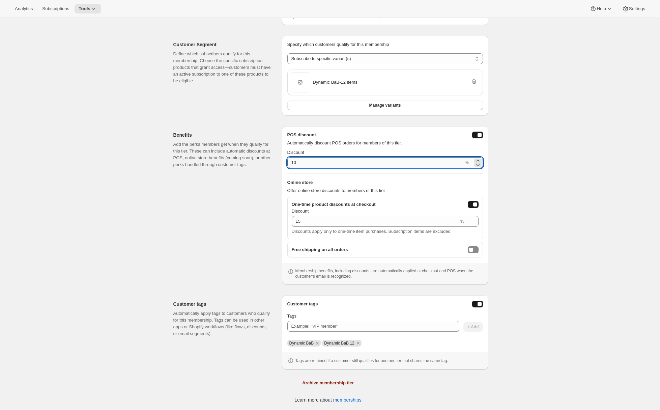
drag, startPoint x: 296, startPoint y: 163, endPoint x: 300, endPoint y: 163, distance: 4.7
click at [300, 163] on input "10" at bounding box center [375, 162] width 176 height 11
type input "12"
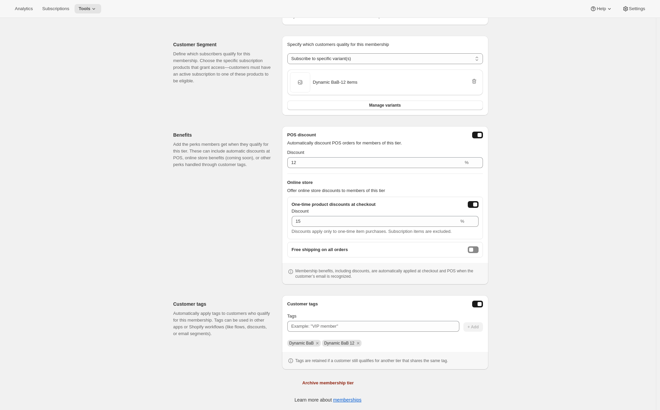
scroll to position [0, 0]
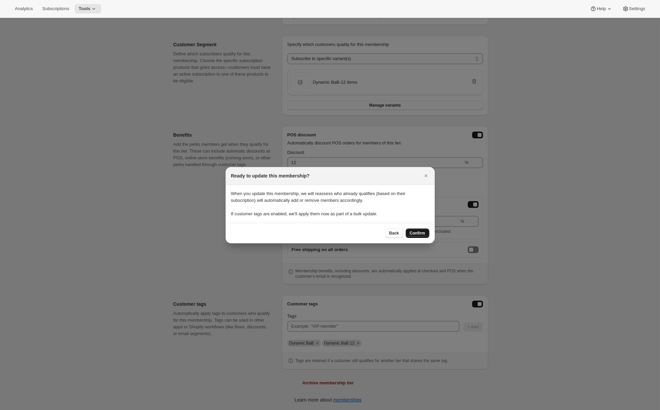
click at [419, 235] on span "Confirm" at bounding box center [418, 232] width 16 height 5
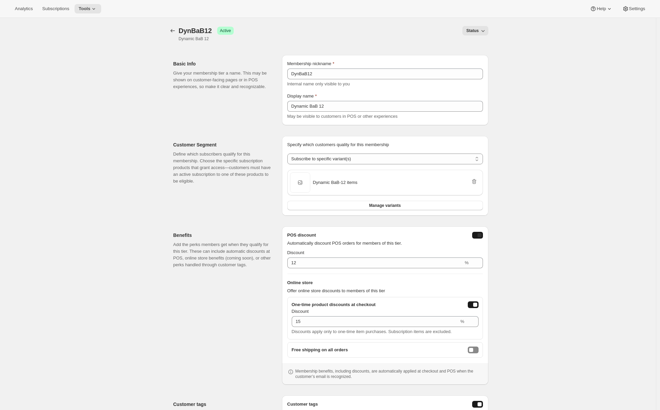
click at [479, 237] on div "posDiscountEnabled" at bounding box center [480, 235] width 4 height 4
click at [476, 307] on button "onlineDiscountEnabled" at bounding box center [473, 304] width 11 height 7
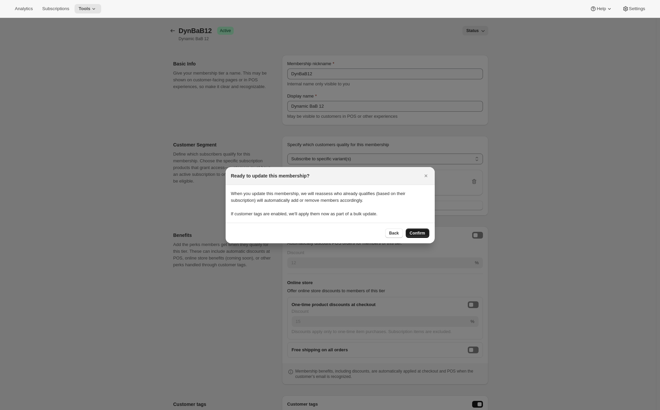
click at [415, 235] on span "Confirm" at bounding box center [418, 232] width 16 height 5
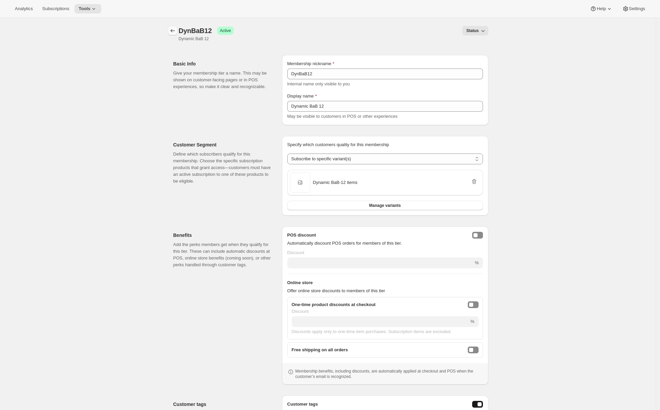
click at [174, 31] on icon "Memberships" at bounding box center [172, 30] width 7 height 7
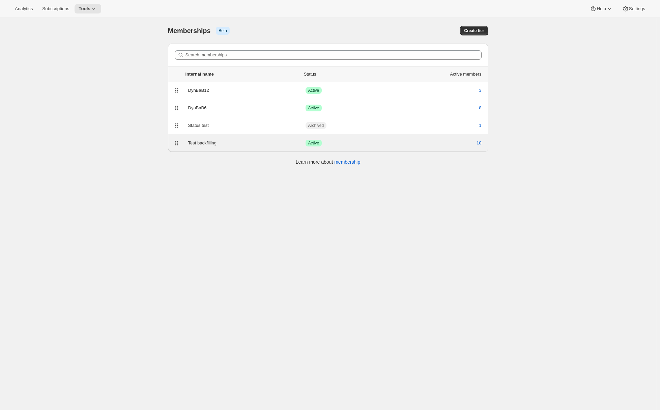
click at [247, 144] on div "Test backfilling" at bounding box center [246, 143] width 117 height 7
select select "variants"
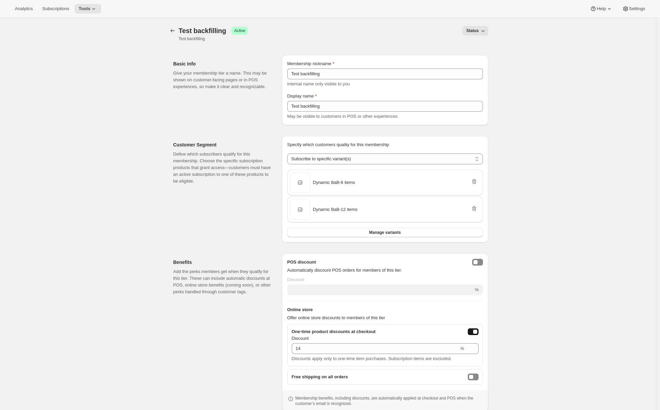
scroll to position [65, 0]
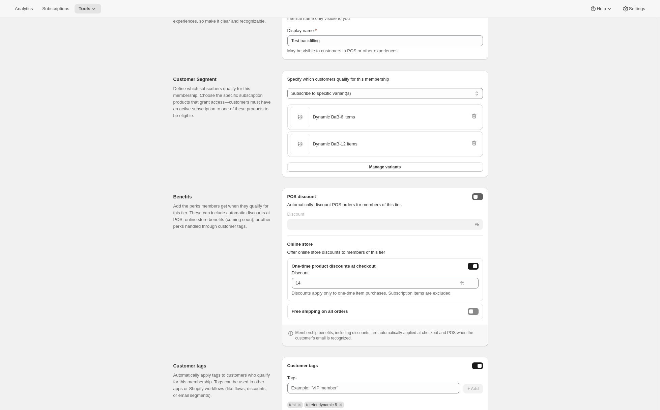
click at [479, 197] on button "posDiscountEnabled" at bounding box center [477, 196] width 11 height 7
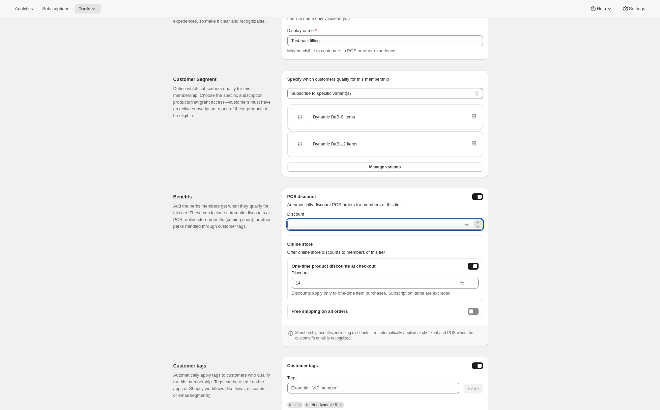
click at [327, 228] on input "Discount" at bounding box center [375, 224] width 176 height 11
type input "7"
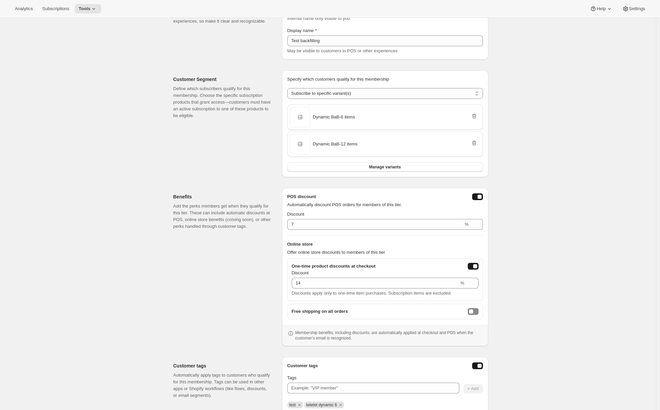
scroll to position [0, 0]
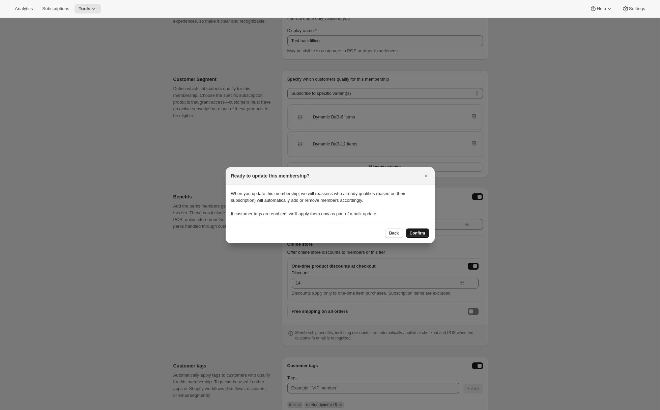
click at [420, 233] on span "Confirm" at bounding box center [418, 232] width 16 height 5
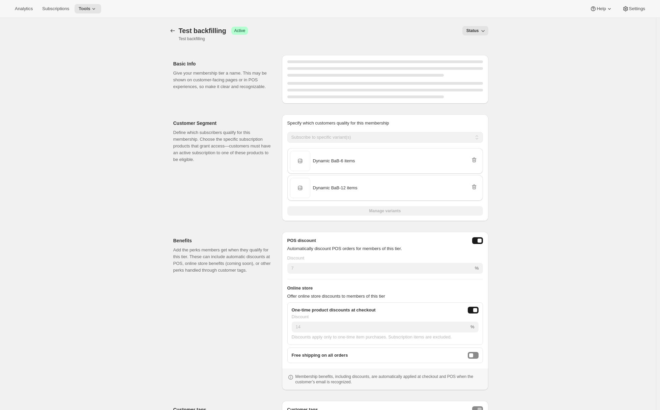
scroll to position [65, 0]
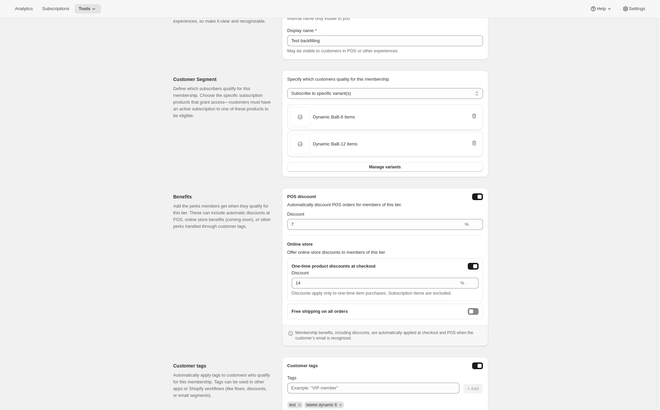
click at [531, 256] on div "[object Object]. This page is ready Test backfilling Success Active Test backfi…" at bounding box center [328, 211] width 656 height 519
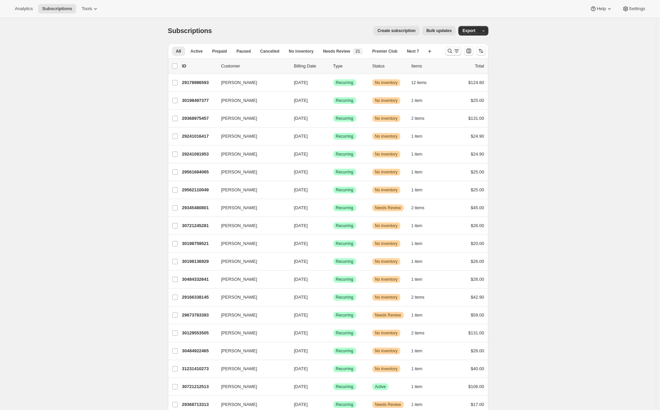
click at [458, 51] on icon "Search and filter results" at bounding box center [456, 51] width 7 height 7
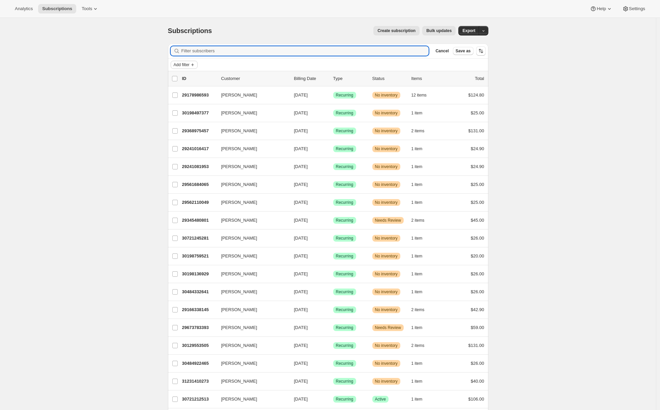
click at [194, 64] on icon "Add filter" at bounding box center [192, 64] width 5 height 5
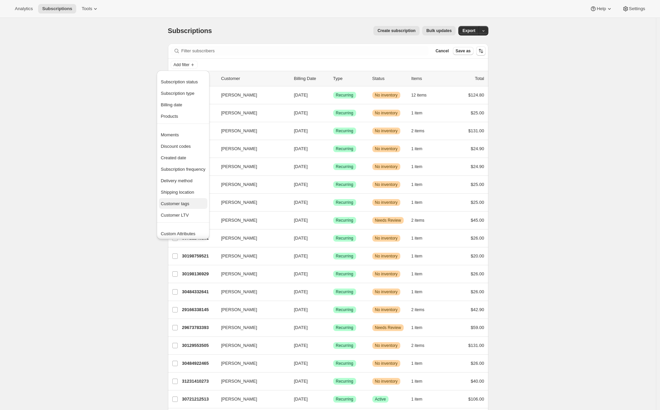
click at [169, 202] on span "Customer tags" at bounding box center [175, 203] width 29 height 5
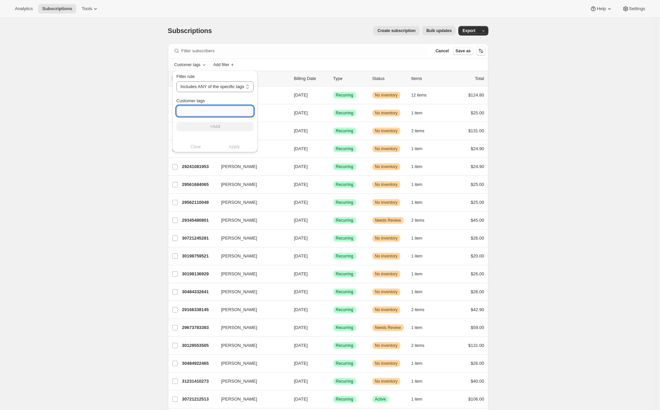
click at [211, 112] on input "Customer tags" at bounding box center [214, 111] width 77 height 11
paste input "tetetet dynamic 6"
type input "tetetet dynamic 6"
click at [217, 127] on span "+Add" at bounding box center [215, 126] width 10 height 5
drag, startPoint x: 236, startPoint y: 155, endPoint x: 231, endPoint y: 159, distance: 6.8
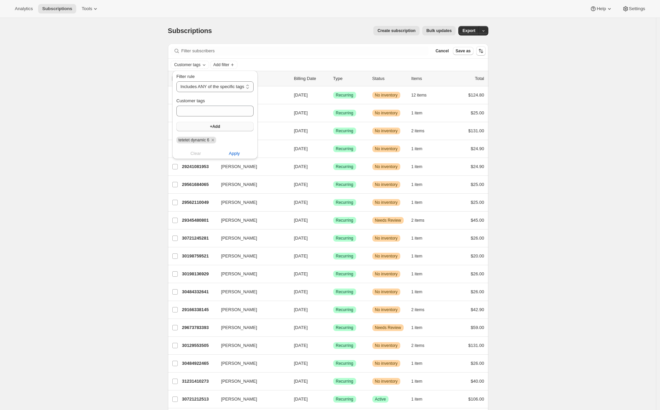
click at [236, 156] on span "Apply" at bounding box center [234, 153] width 11 height 7
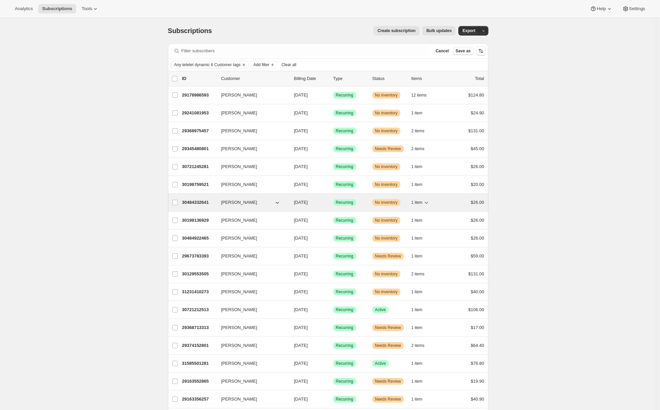
click at [195, 202] on p "30484332641" at bounding box center [199, 202] width 34 height 7
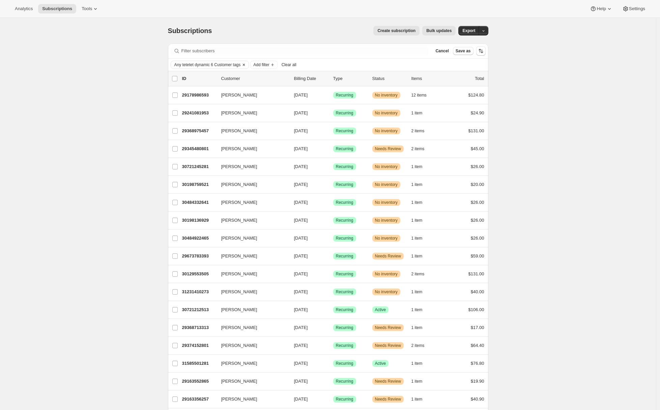
click at [241, 65] on span "Any tetetet dynamic 6 Customer tags" at bounding box center [207, 64] width 66 height 5
click at [201, 152] on span "Clear" at bounding box center [196, 153] width 10 height 7
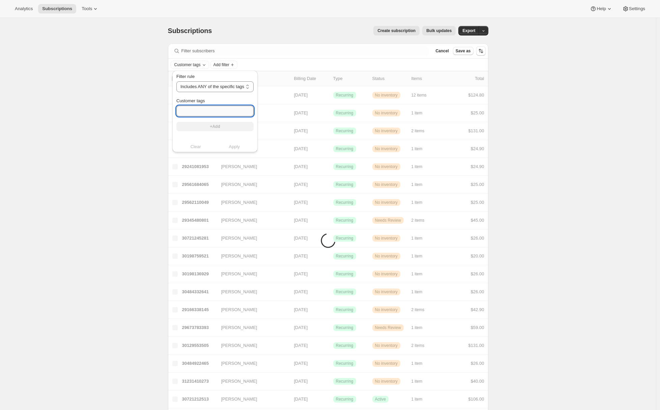
click at [199, 111] on input "Customer tags" at bounding box center [214, 111] width 77 height 11
paste input "Dynamic BaB 12"
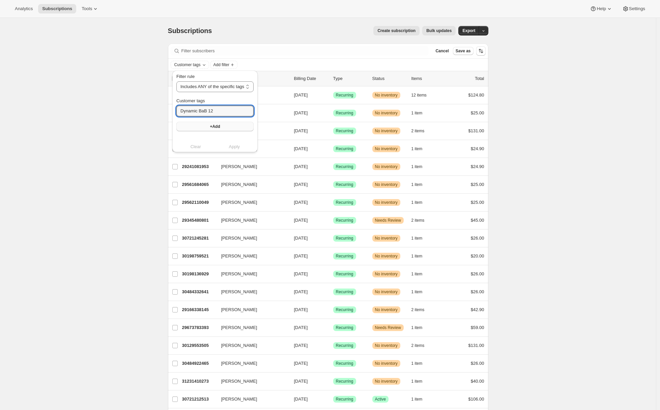
type input "Dynamic BaB 12"
click at [209, 128] on button "+Add" at bounding box center [214, 126] width 77 height 9
click at [234, 155] on span "Apply" at bounding box center [234, 153] width 11 height 7
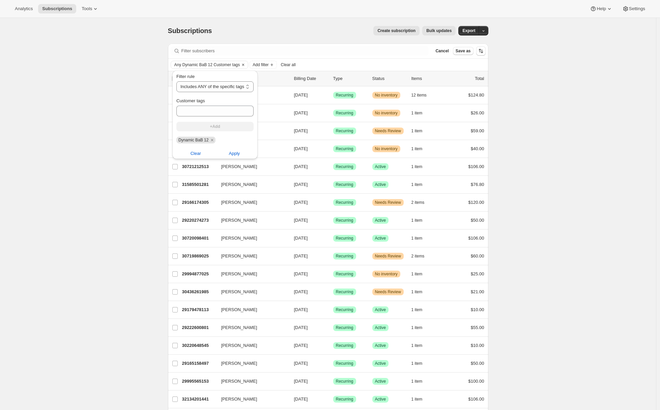
click at [105, 168] on div "Subscriptions. This page is ready Subscriptions Create subscription Bulk update…" at bounding box center [328, 250] width 656 height 464
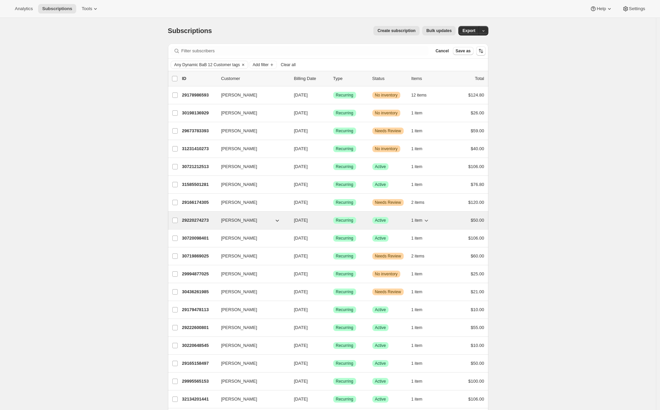
click at [195, 219] on p "29220274273" at bounding box center [199, 220] width 34 height 7
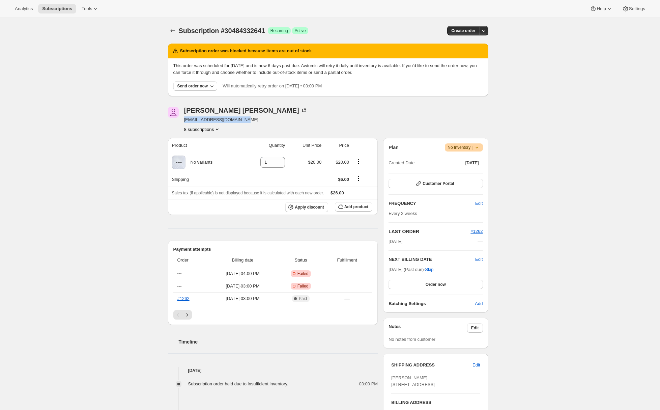
drag, startPoint x: 249, startPoint y: 117, endPoint x: 184, endPoint y: 122, distance: 65.3
click at [184, 122] on div "Adrian Andrade awtomictester+3@gmail.com 8 subscriptions" at bounding box center [280, 120] width 224 height 26
copy span "awtomictester+3@gmail.com"
click at [93, 182] on div "Subscription #30484332641. This page is ready Subscription #30484332641 Success…" at bounding box center [328, 307] width 656 height 578
click at [205, 111] on div "Adrian Andrade" at bounding box center [245, 110] width 123 height 7
